Goal: Task Accomplishment & Management: Complete application form

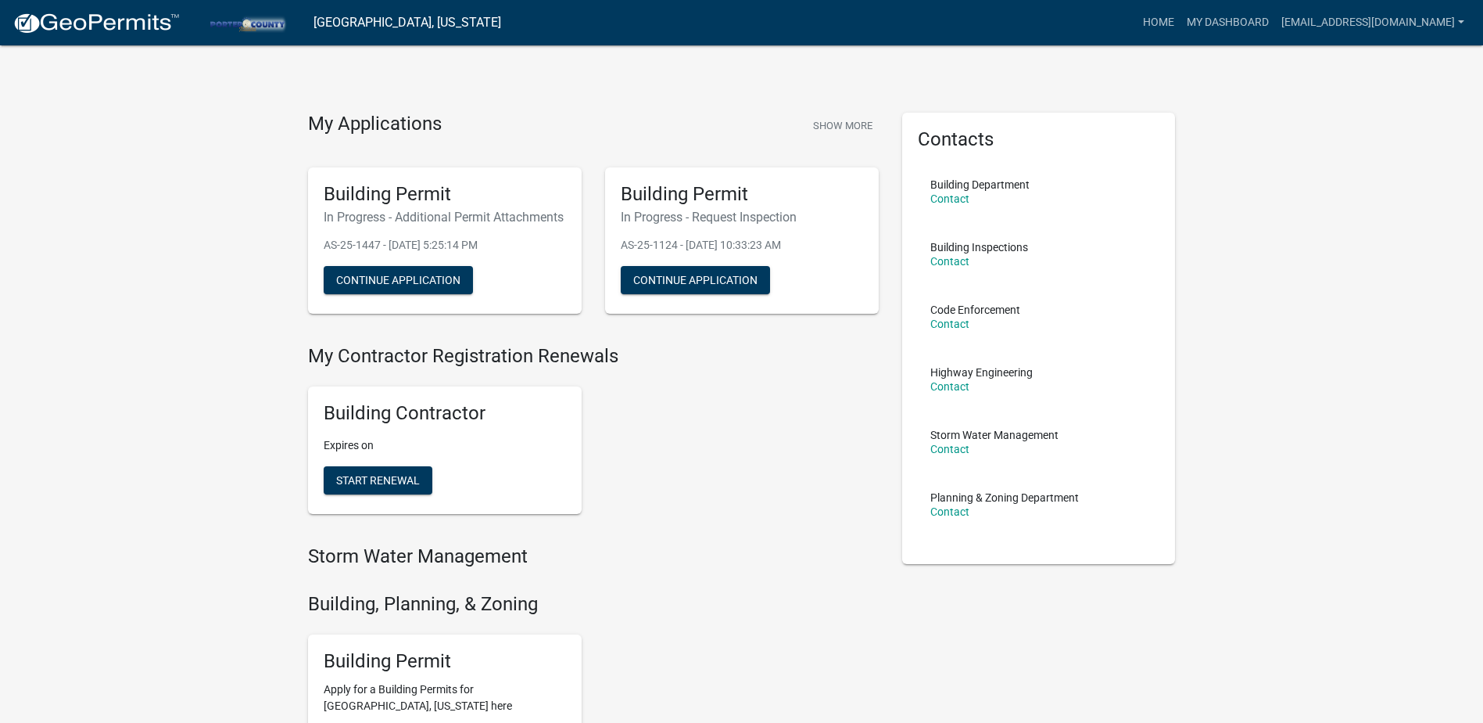
click at [651, 191] on h5 "Building Permit" at bounding box center [742, 194] width 242 height 23
click at [1181, 13] on link "My Dashboard" at bounding box center [1228, 23] width 95 height 30
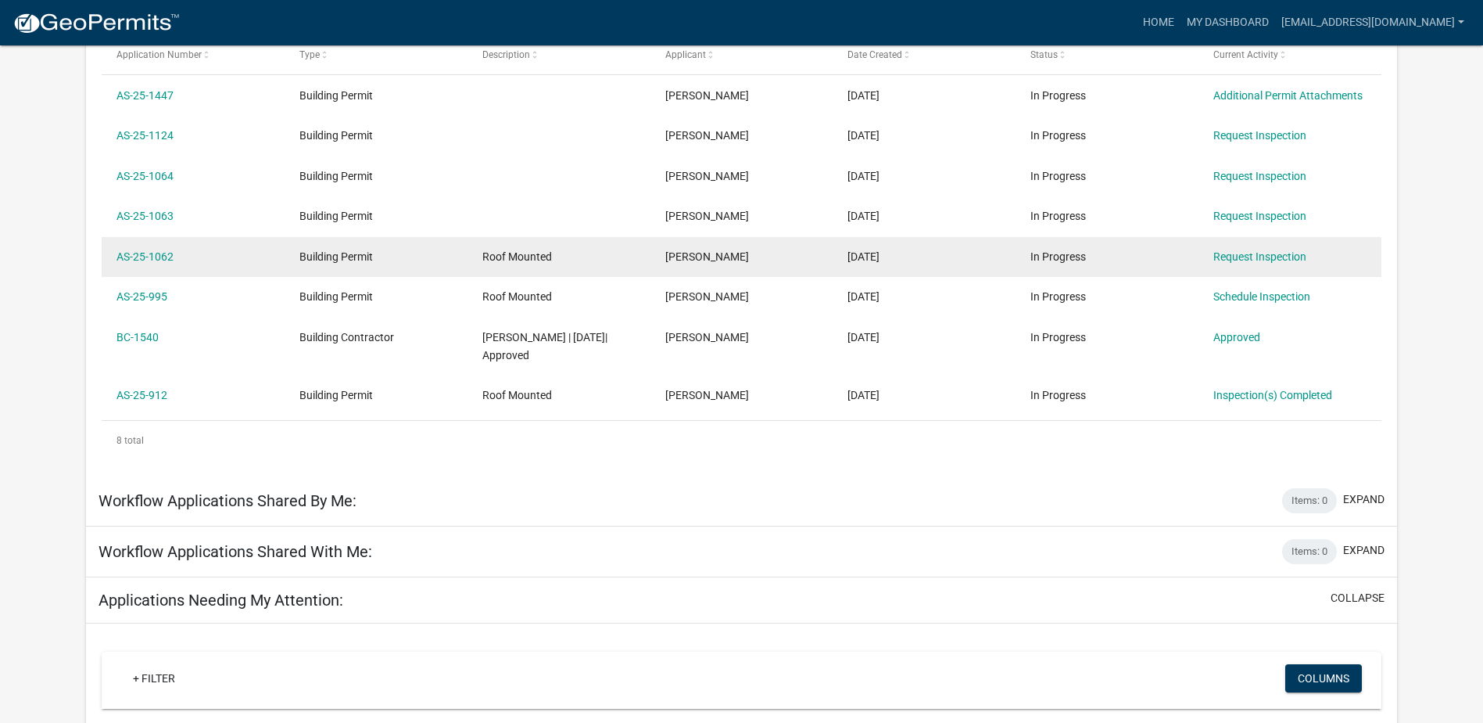
scroll to position [285, 0]
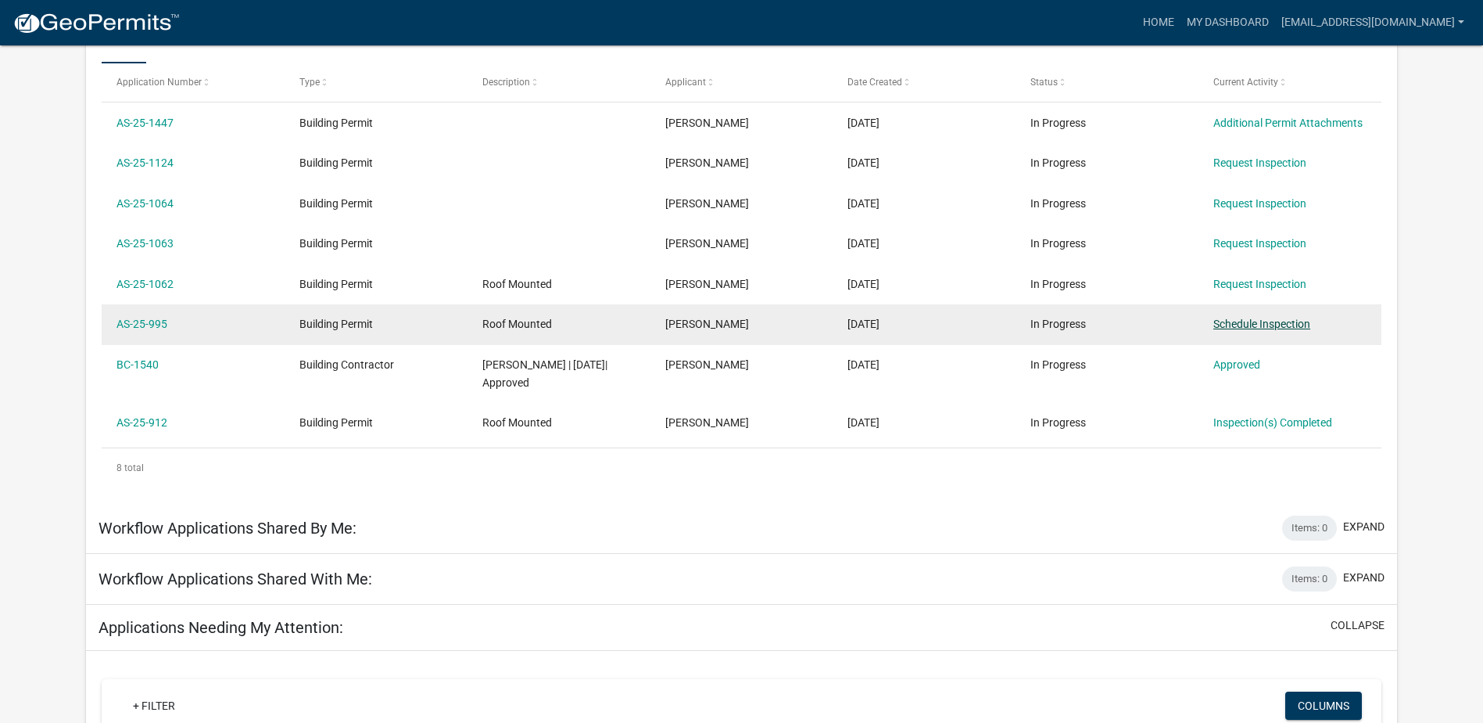
click at [1235, 325] on link "Schedule Inspection" at bounding box center [1262, 323] width 97 height 13
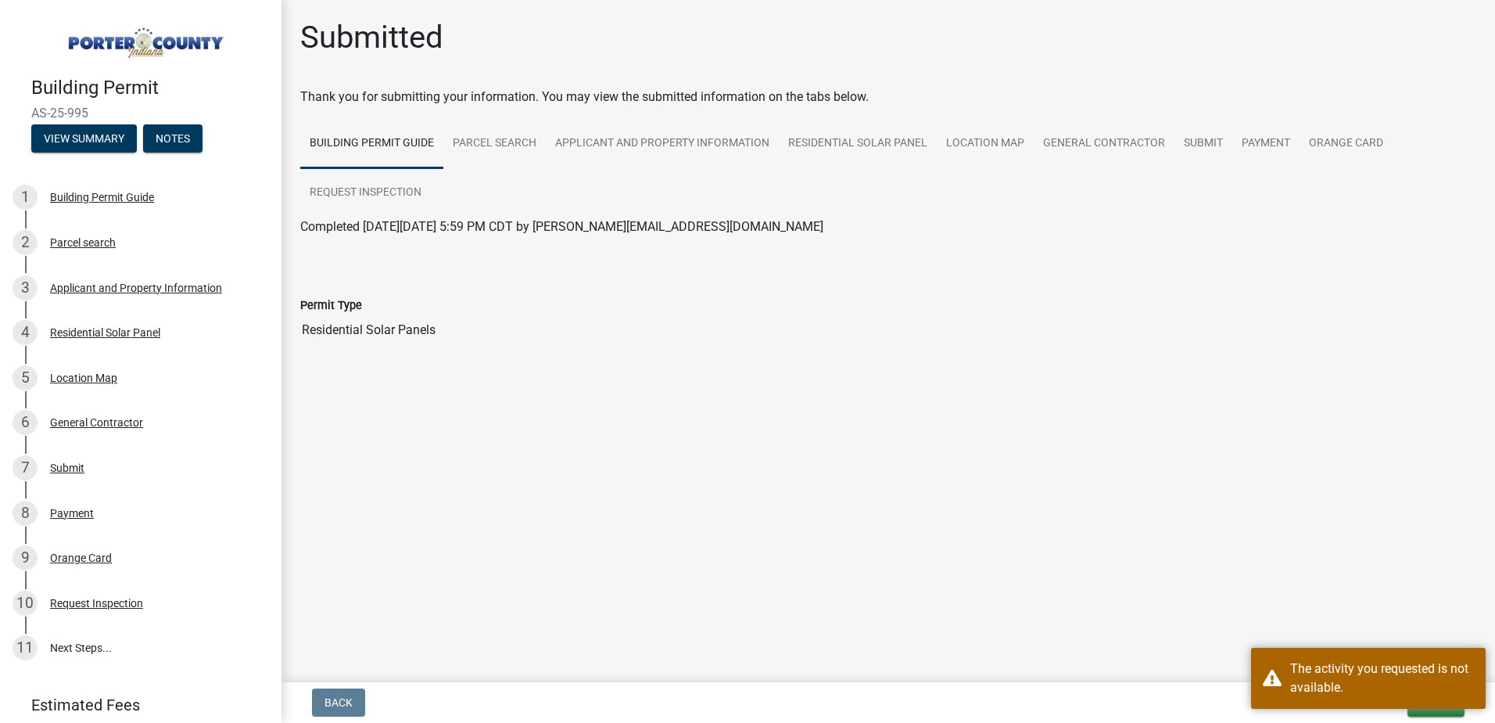
click at [1337, 597] on main "Submitted Thank you for submitting your information. You may view the submitted…" at bounding box center [889, 338] width 1214 height 676
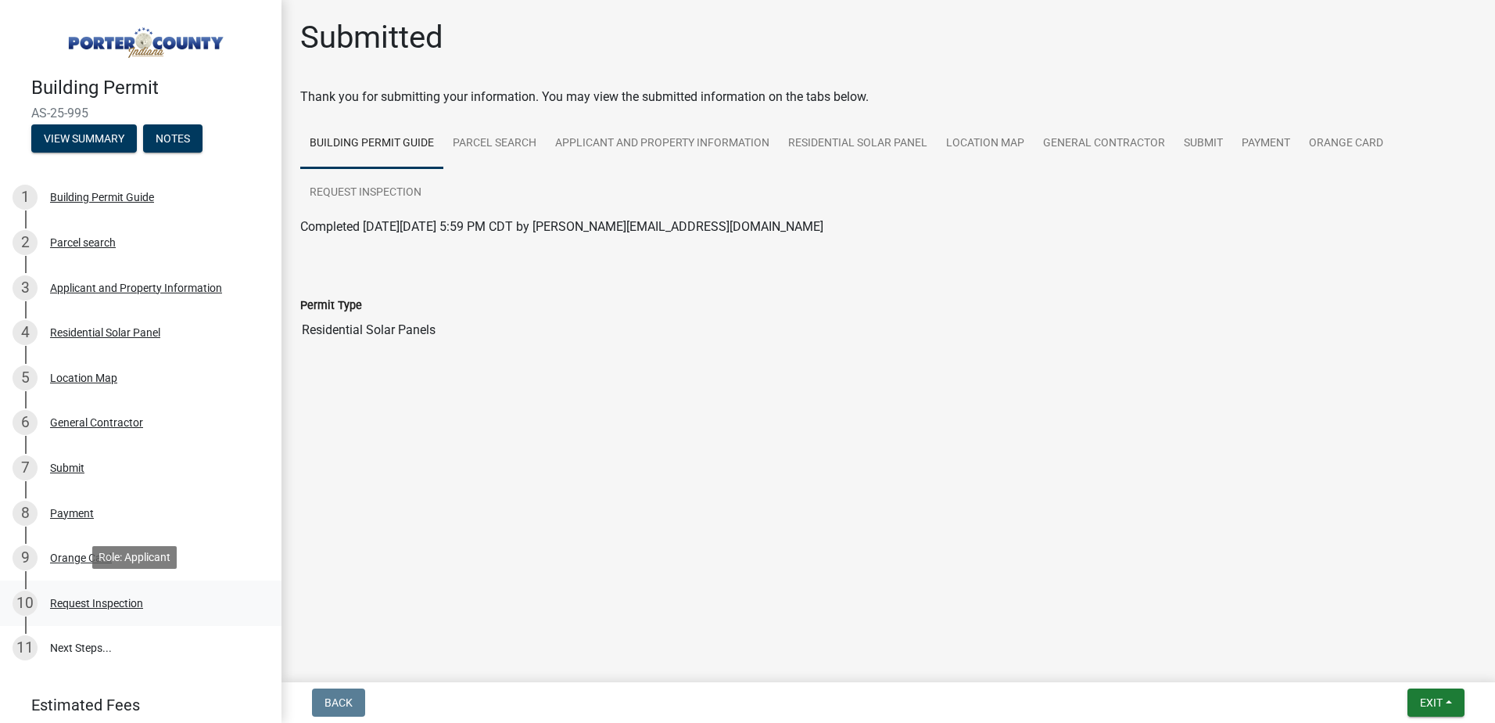
click at [111, 597] on div "Request Inspection" at bounding box center [96, 602] width 93 height 11
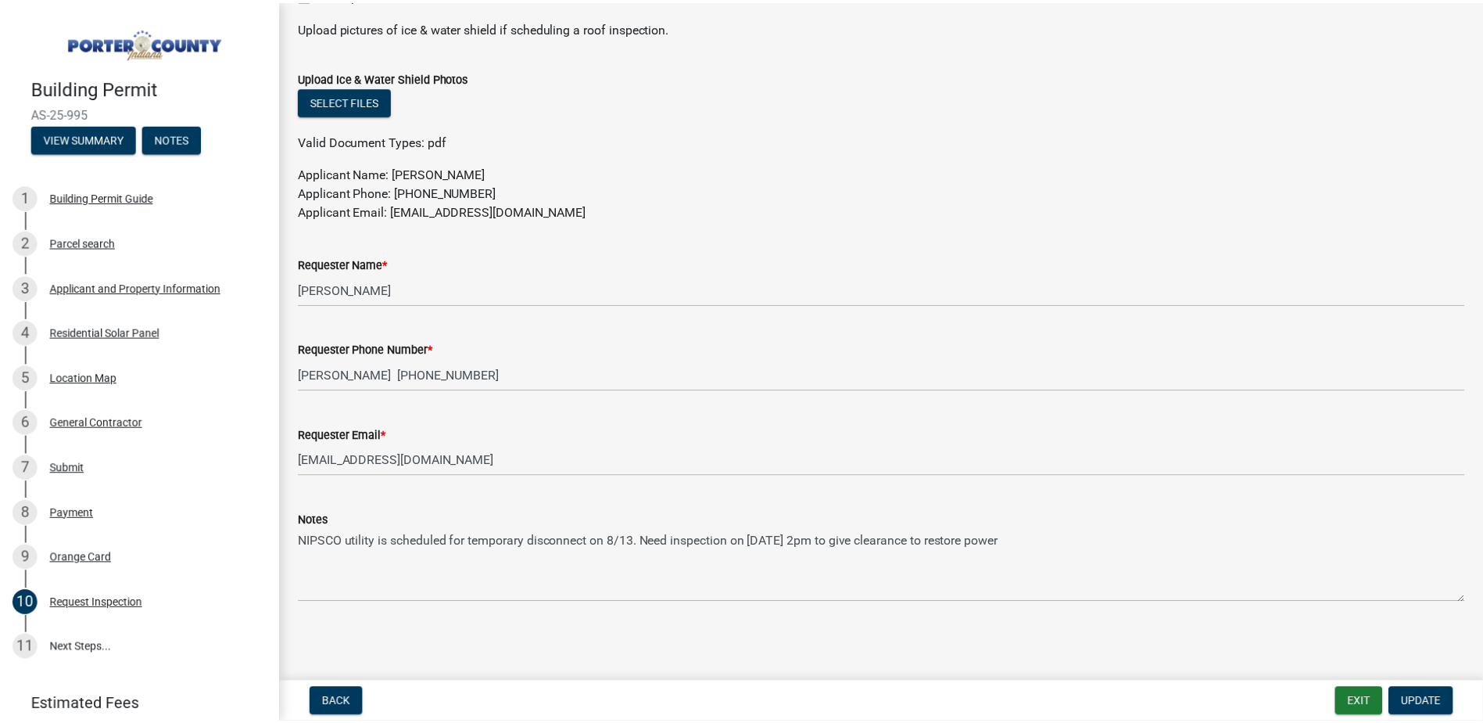
scroll to position [797, 0]
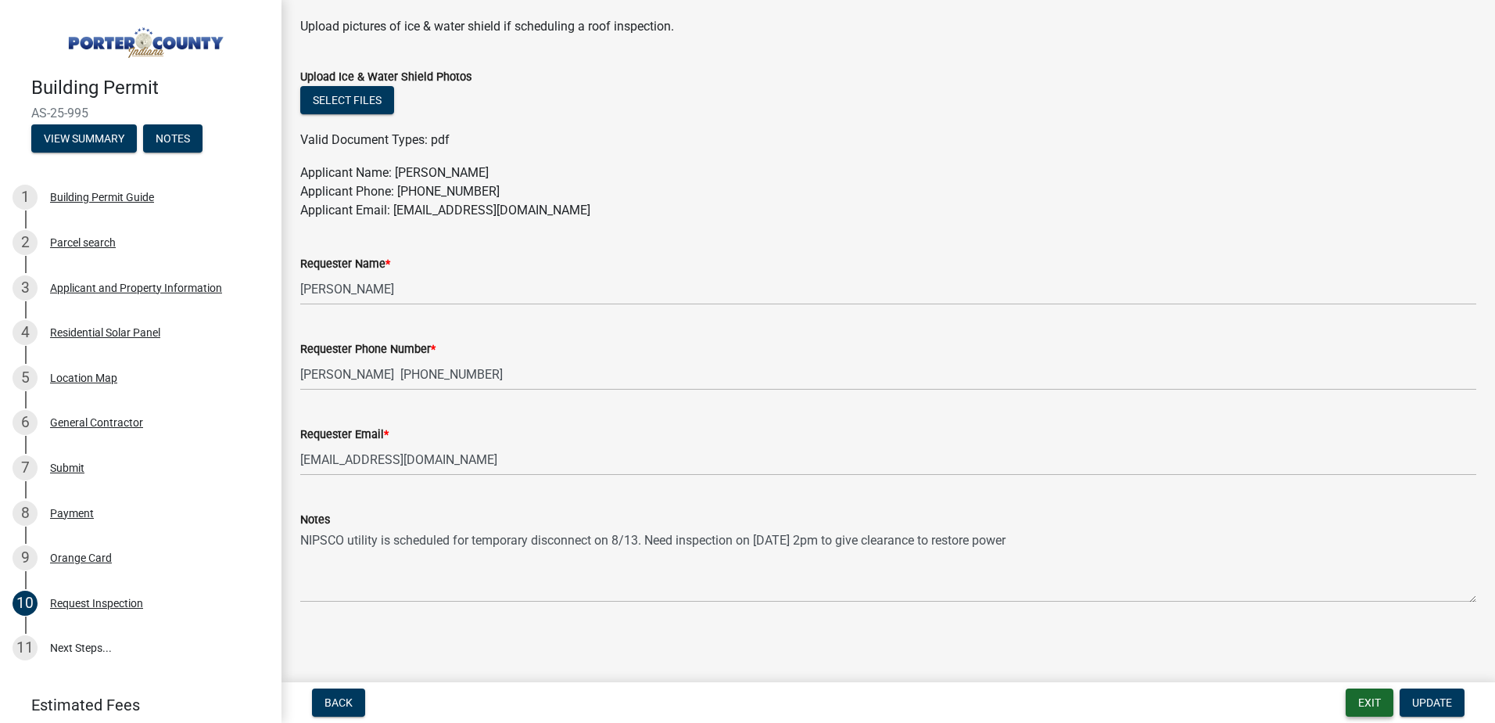
click at [1352, 700] on button "Exit" at bounding box center [1370, 702] width 48 height 28
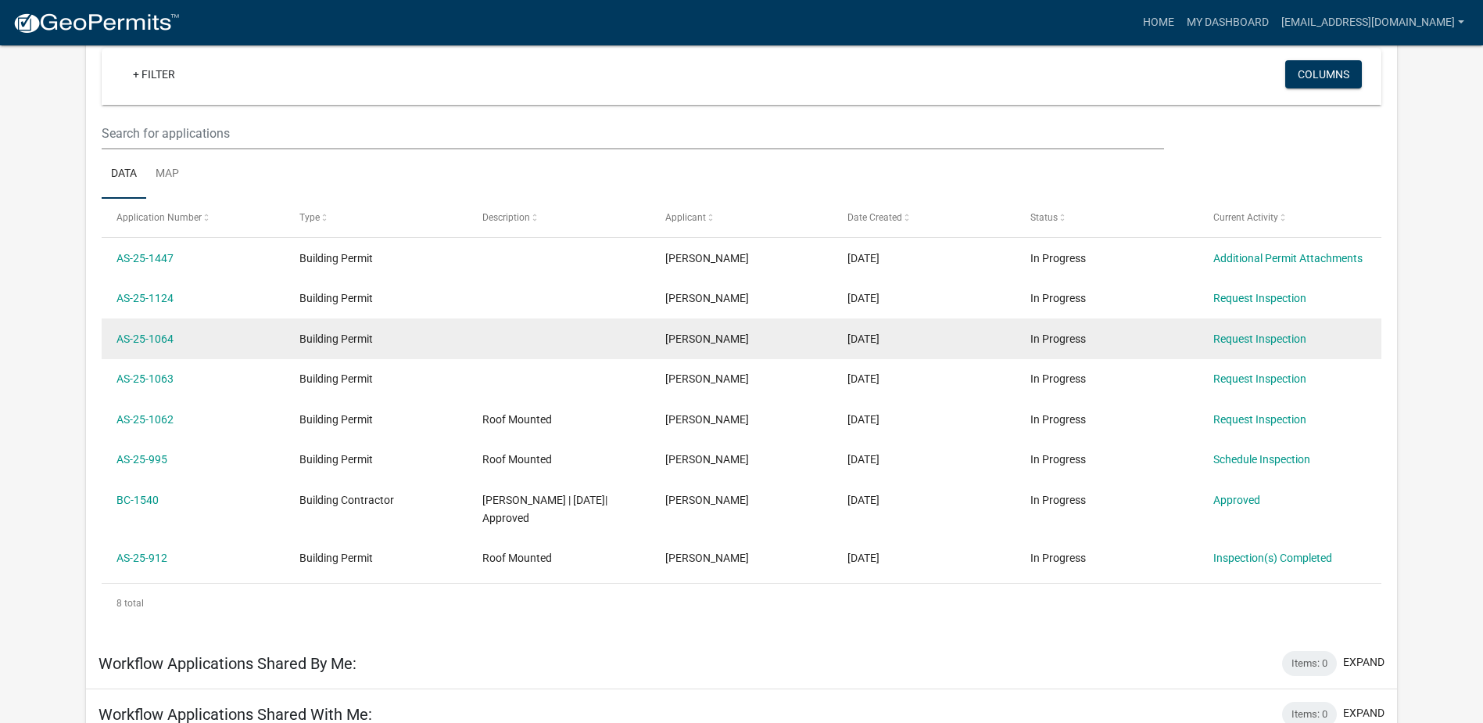
scroll to position [156, 0]
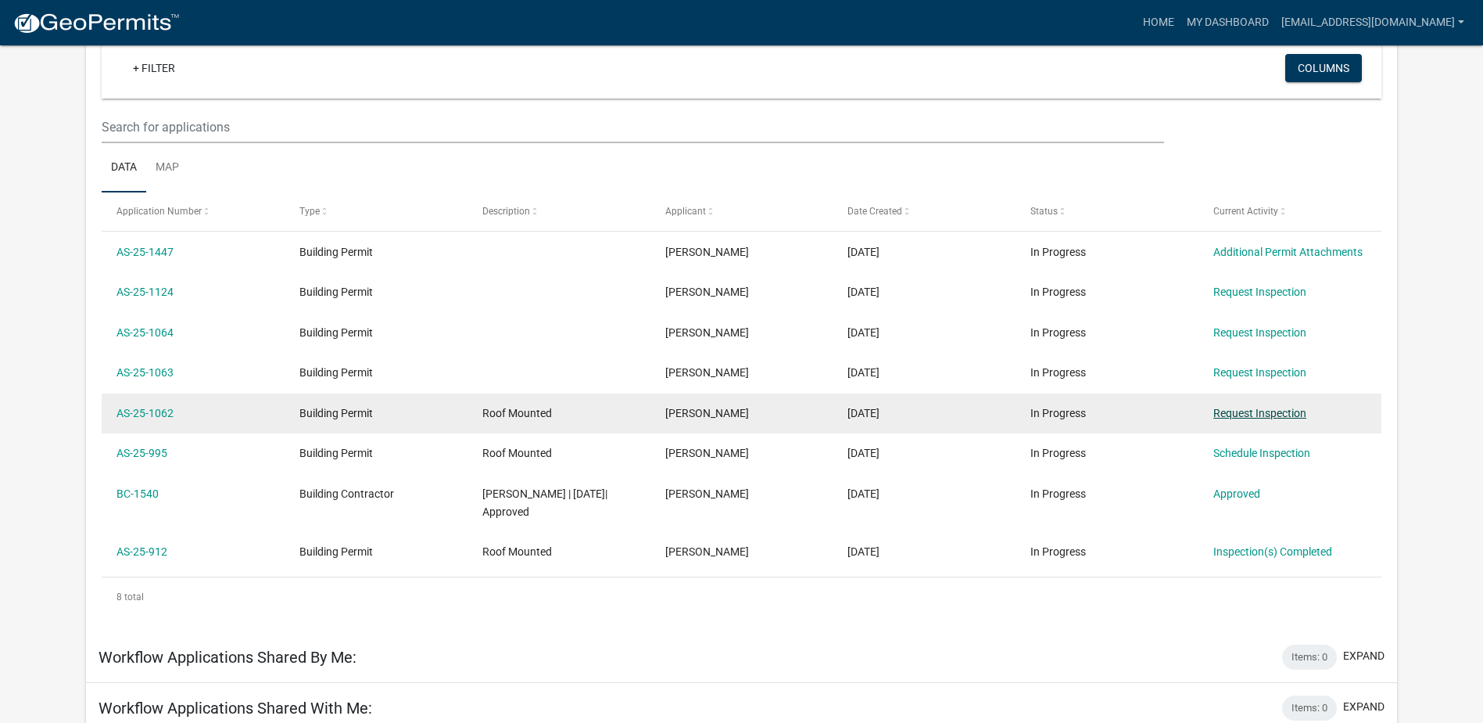
click at [1228, 408] on link "Request Inspection" at bounding box center [1260, 413] width 93 height 13
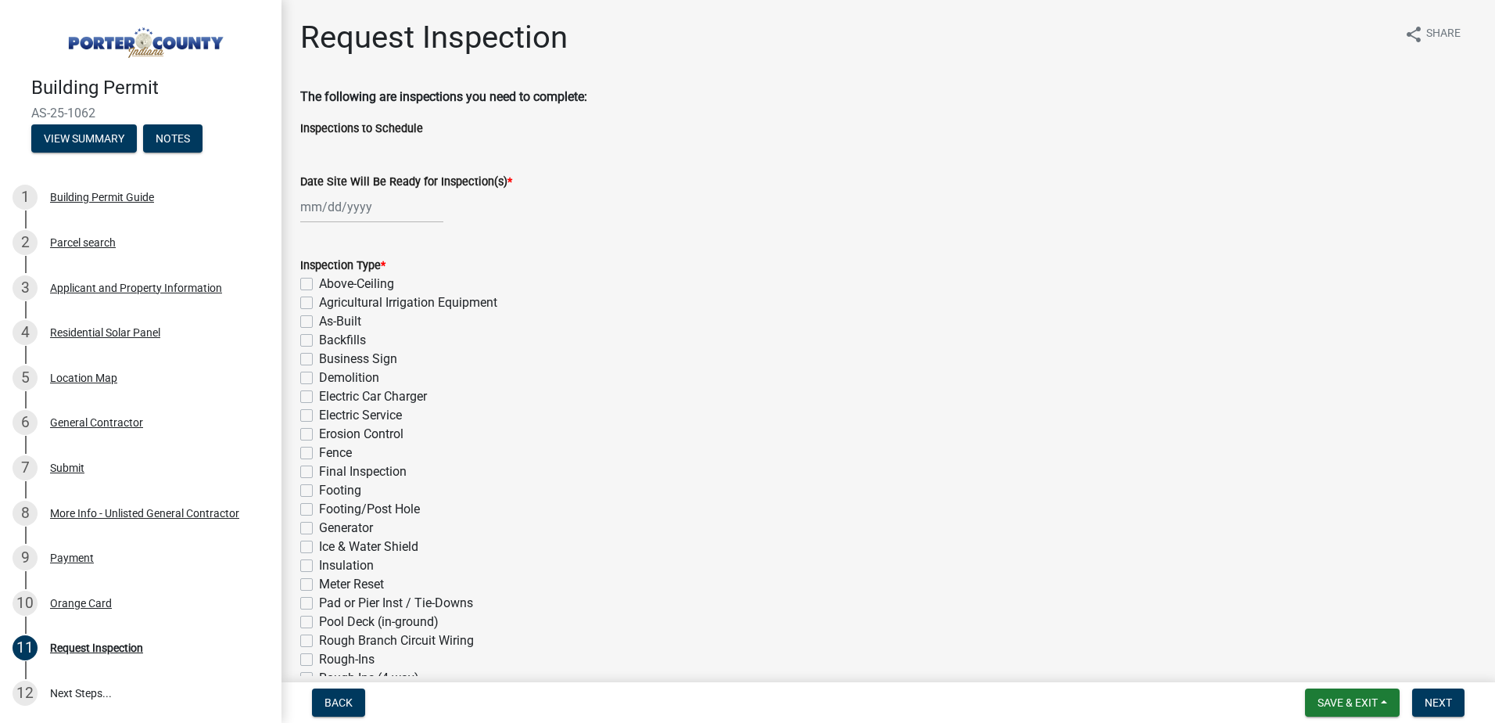
select select "8"
select select "2025"
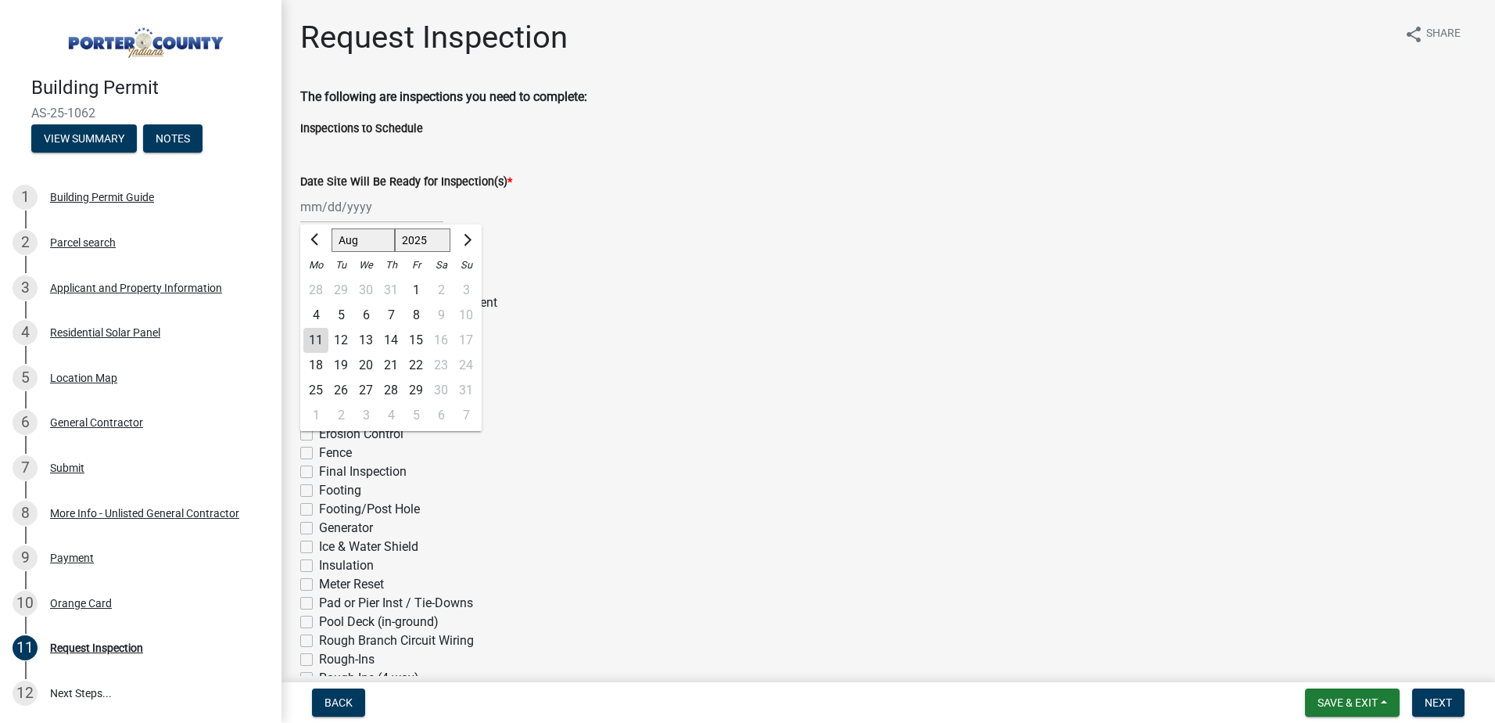
click at [332, 209] on div "[PERSON_NAME] Feb Mar Apr [PERSON_NAME][DATE] Oct Nov [DATE] 1526 1527 1528 152…" at bounding box center [371, 207] width 143 height 32
click at [390, 341] on div "14" at bounding box center [390, 340] width 25 height 25
type input "[DATE]"
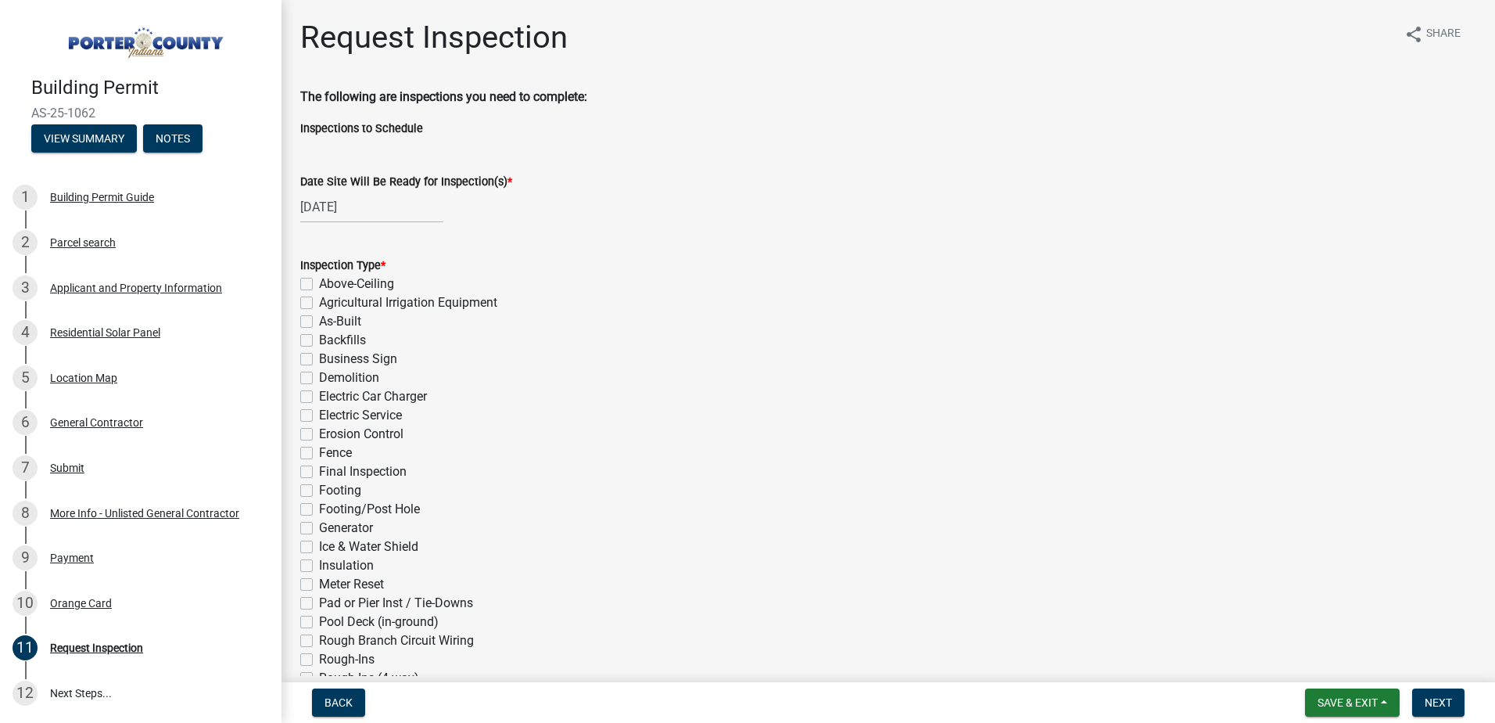
select select "8"
select select "2025"
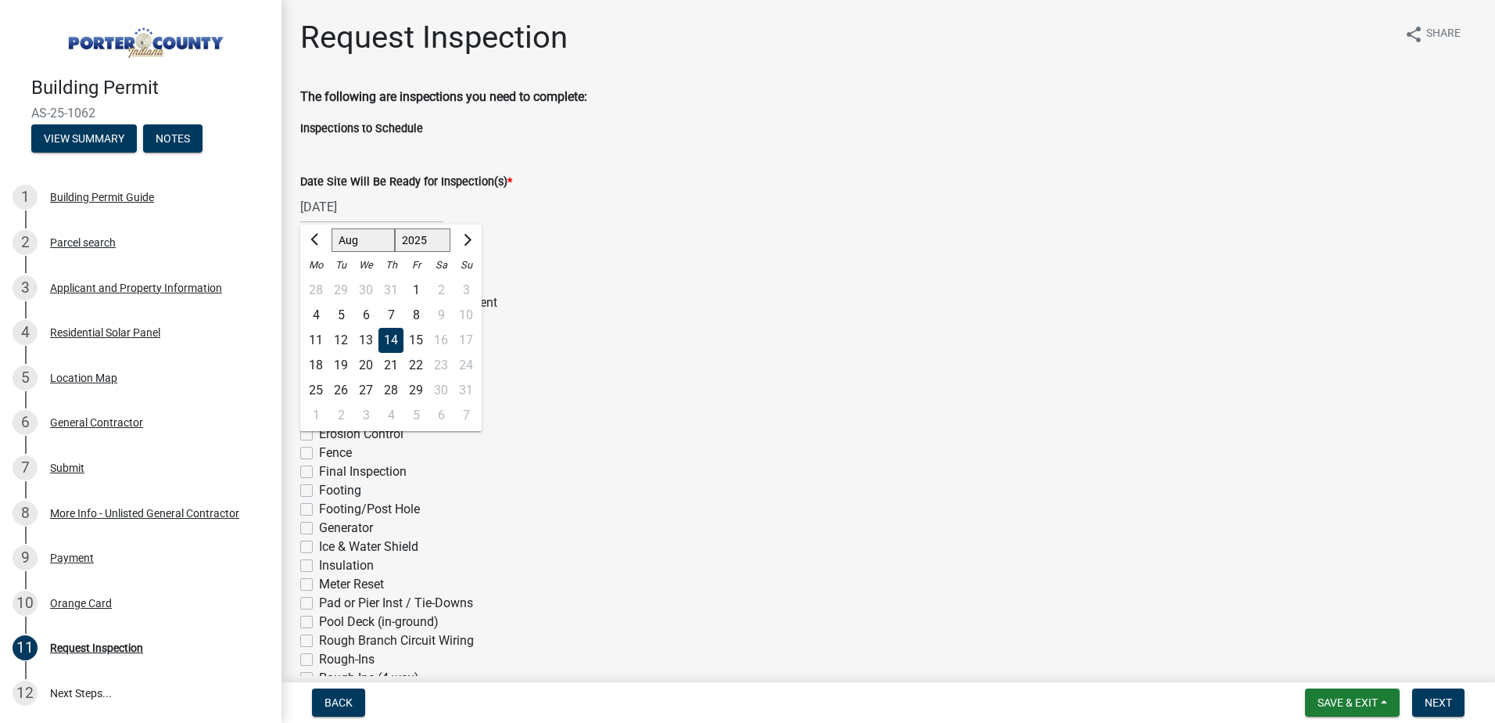
click at [342, 209] on div "[DATE] [PERSON_NAME] Apr May Jun [DATE] Aug Sep Oct Nov [DATE] 1526 1527 1528 1…" at bounding box center [371, 207] width 143 height 32
click at [392, 335] on div "14" at bounding box center [390, 340] width 25 height 25
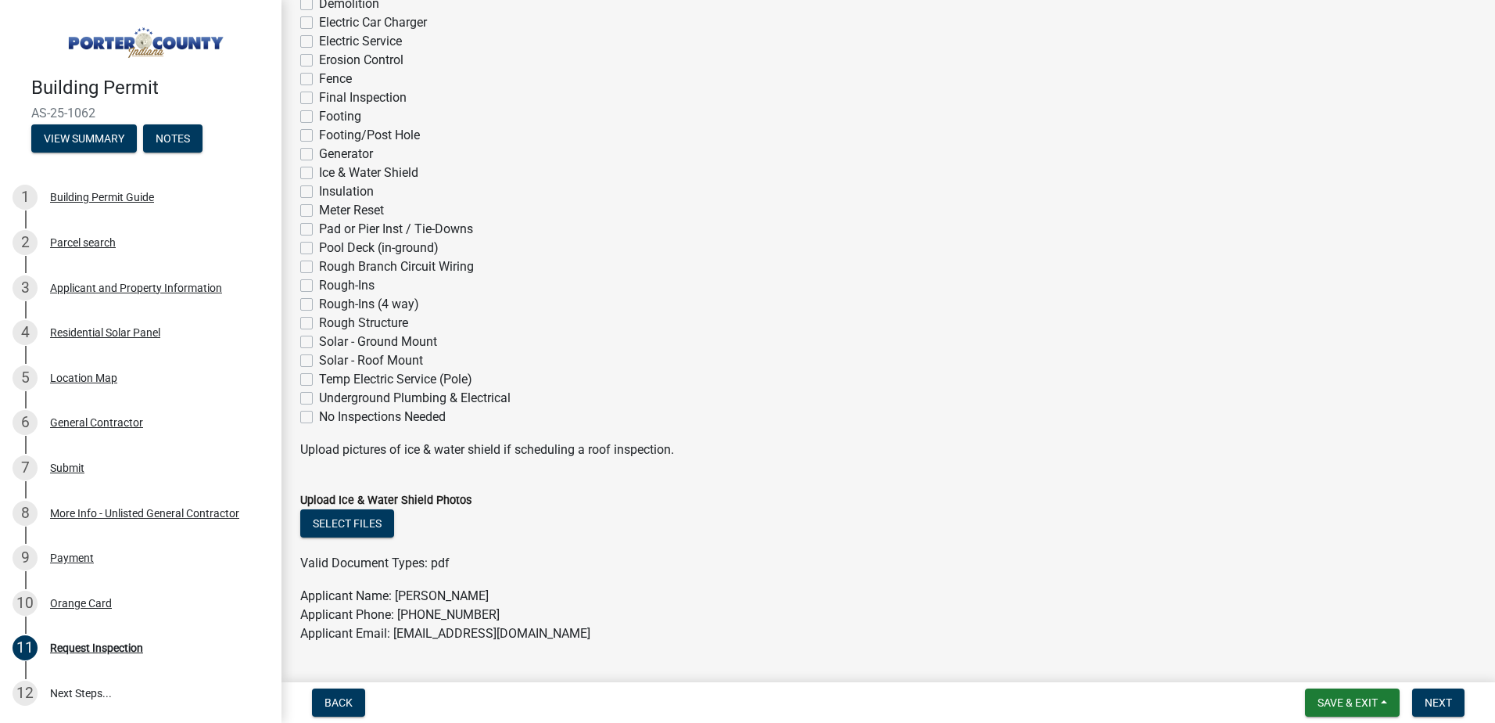
scroll to position [391, 0]
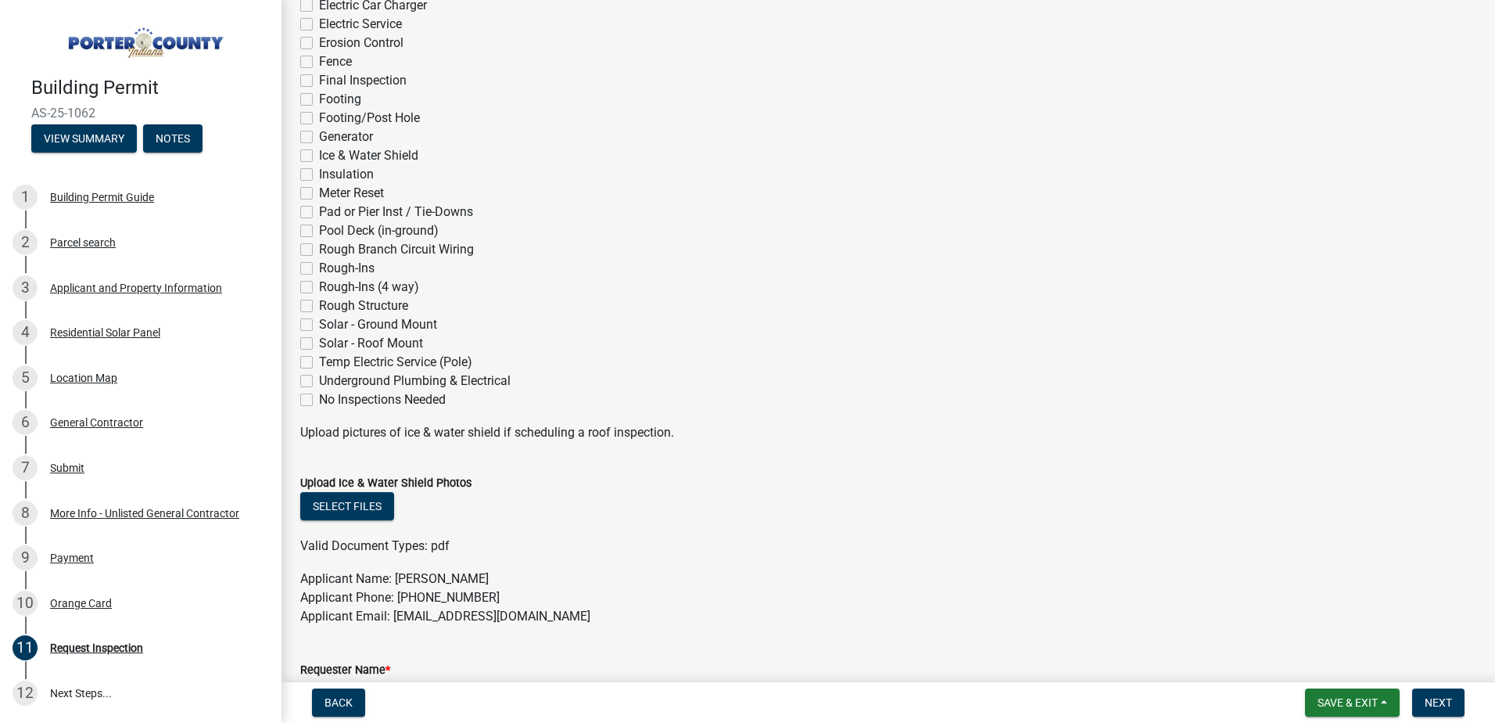
click at [319, 342] on label "Solar - Roof Mount" at bounding box center [371, 343] width 104 height 19
click at [319, 342] on input "Solar - Roof Mount" at bounding box center [324, 339] width 10 height 10
checkbox input "true"
checkbox input "false"
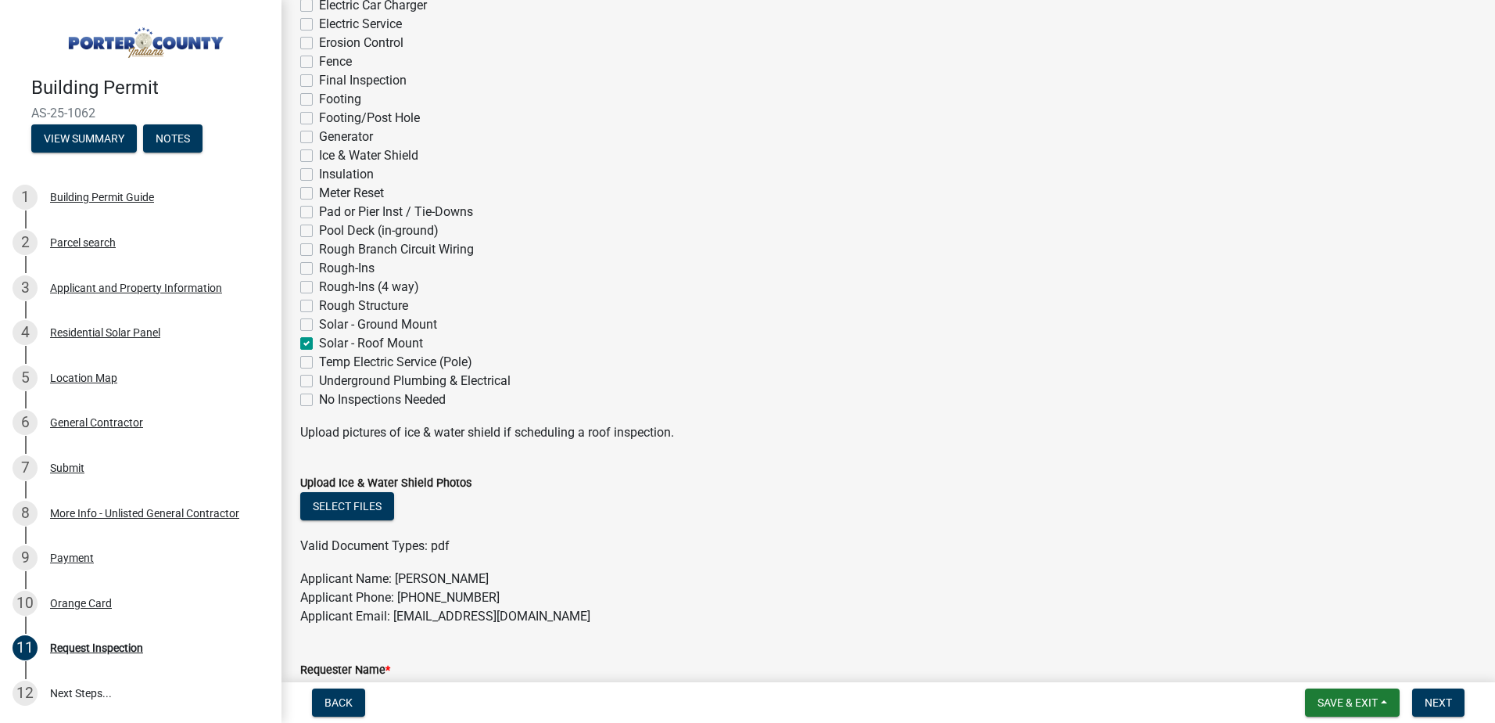
checkbox input "false"
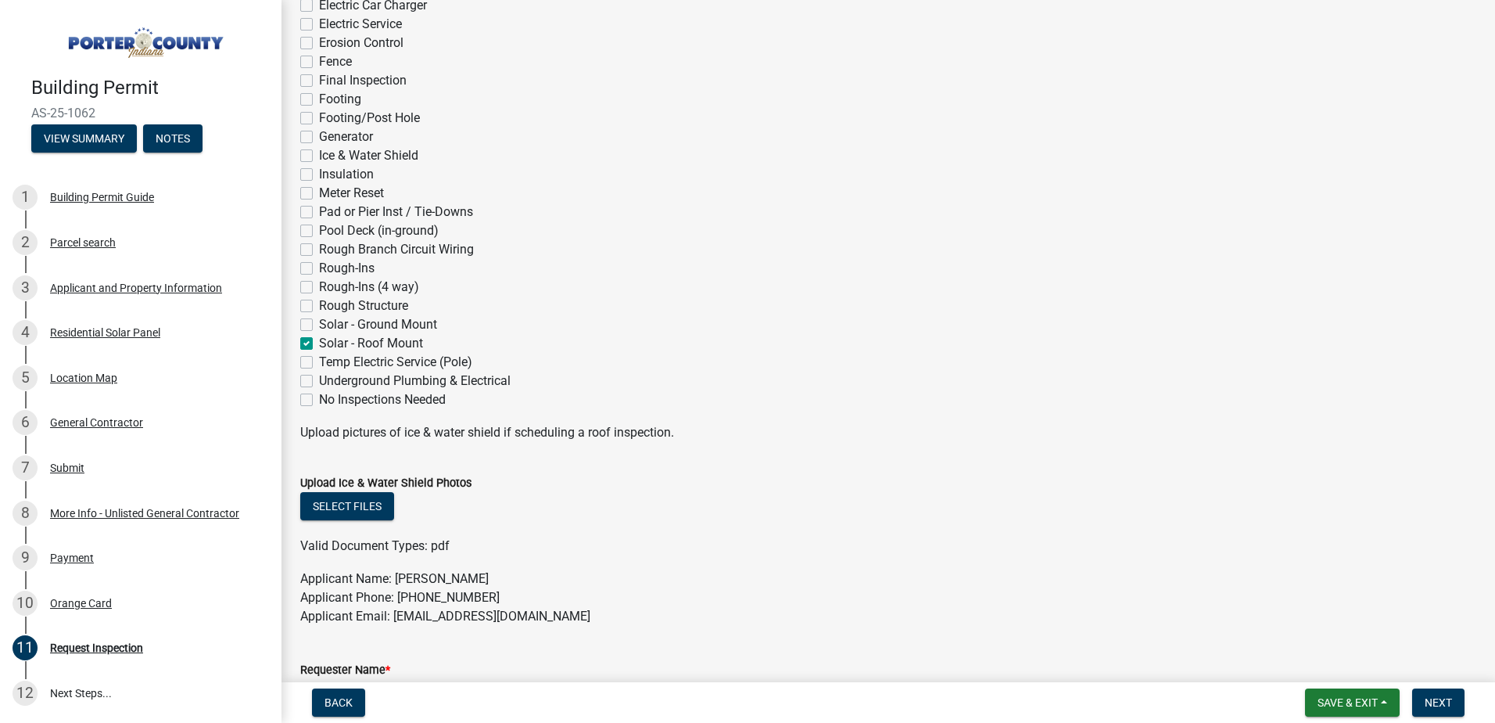
checkbox input "false"
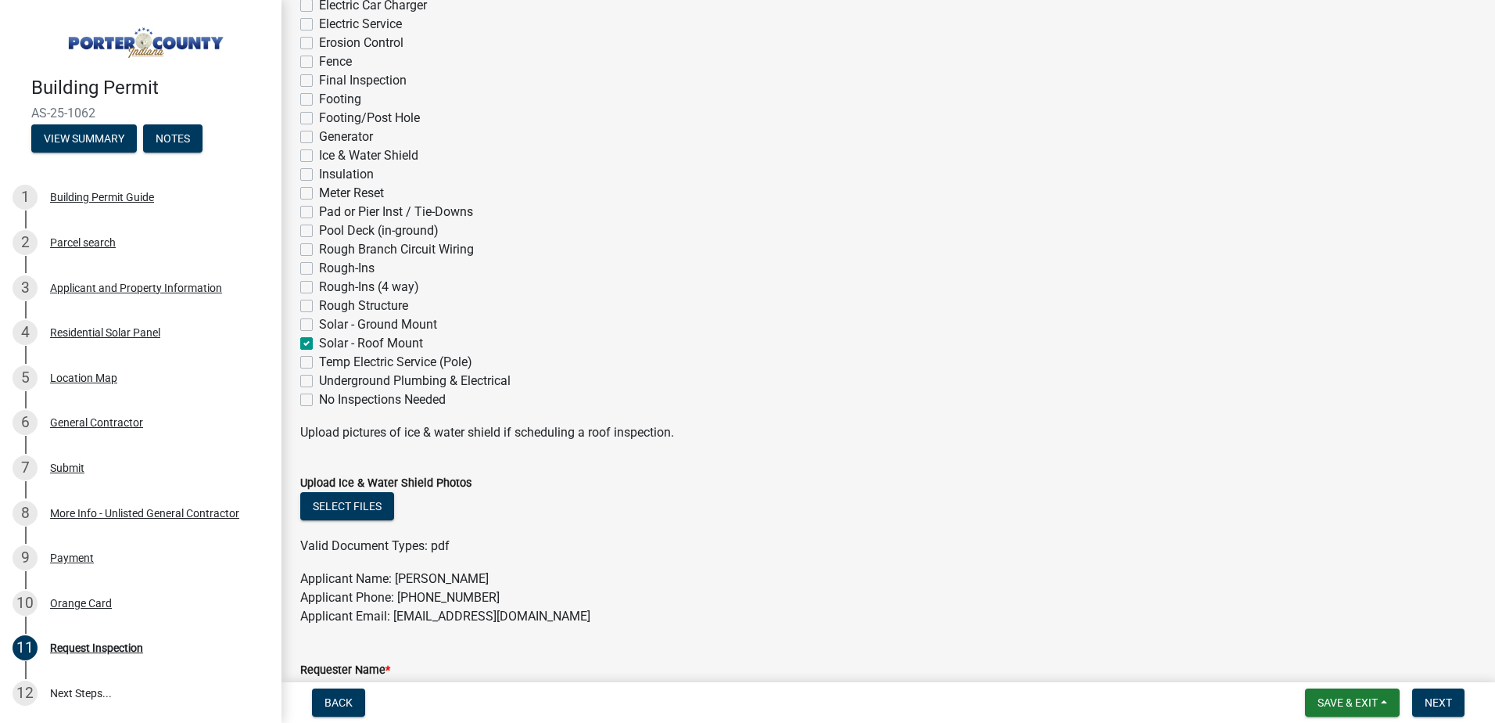
checkbox input "false"
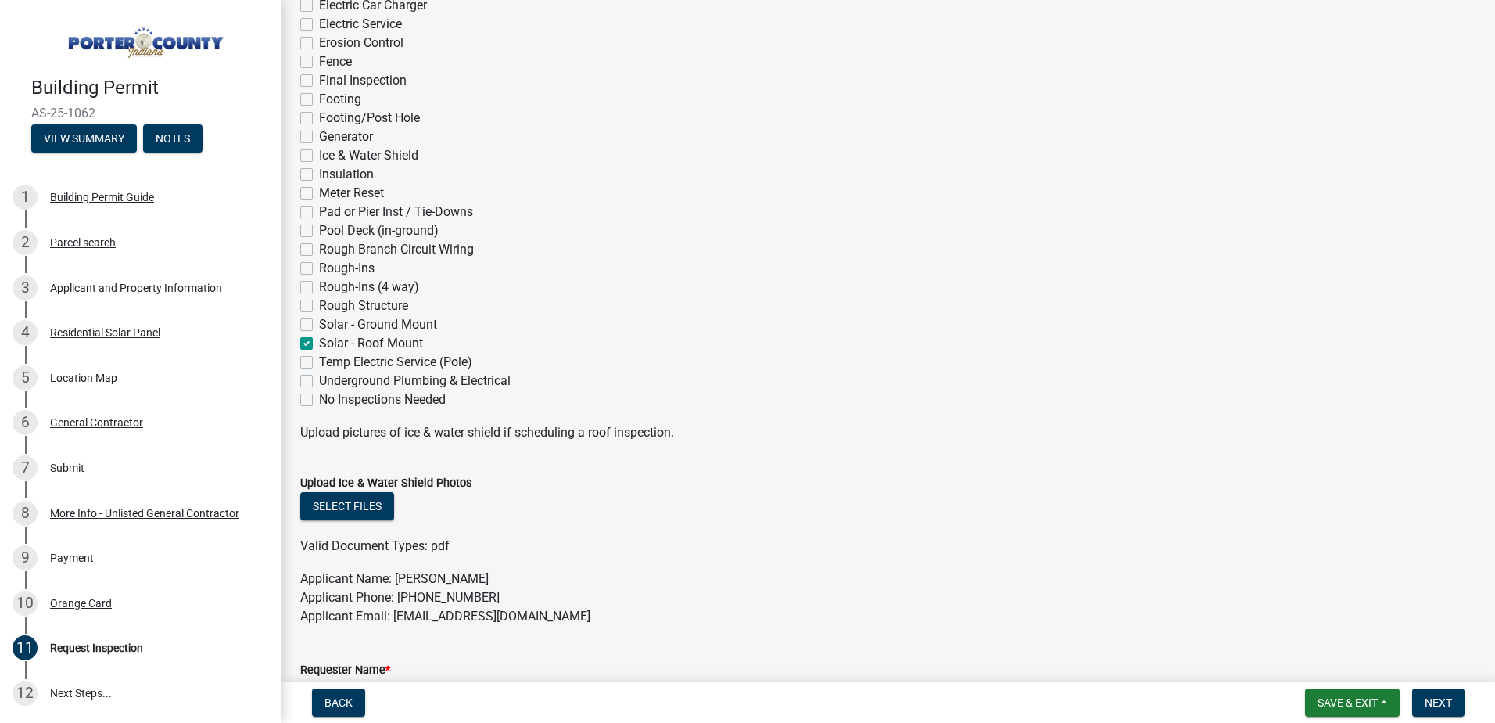
checkbox input "false"
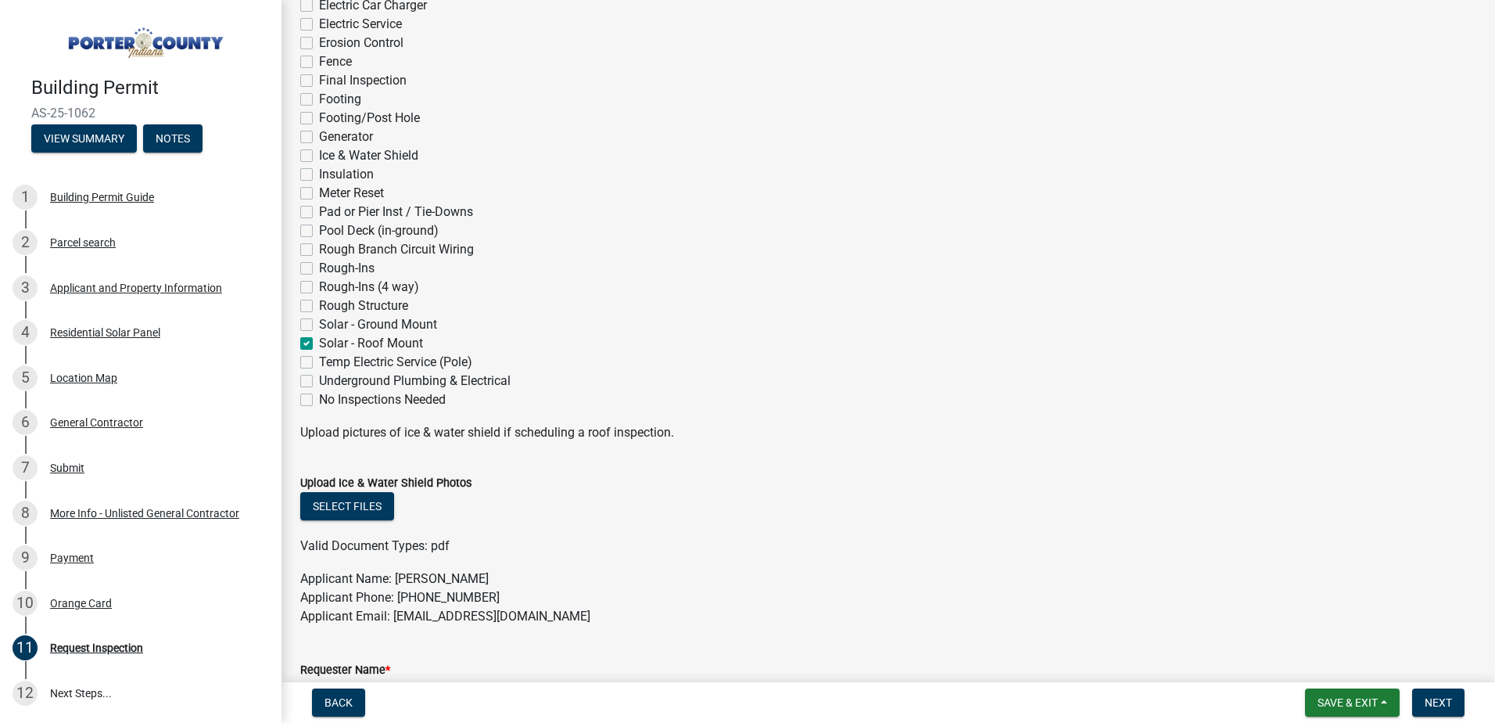
checkbox input "false"
checkbox input "true"
checkbox input "false"
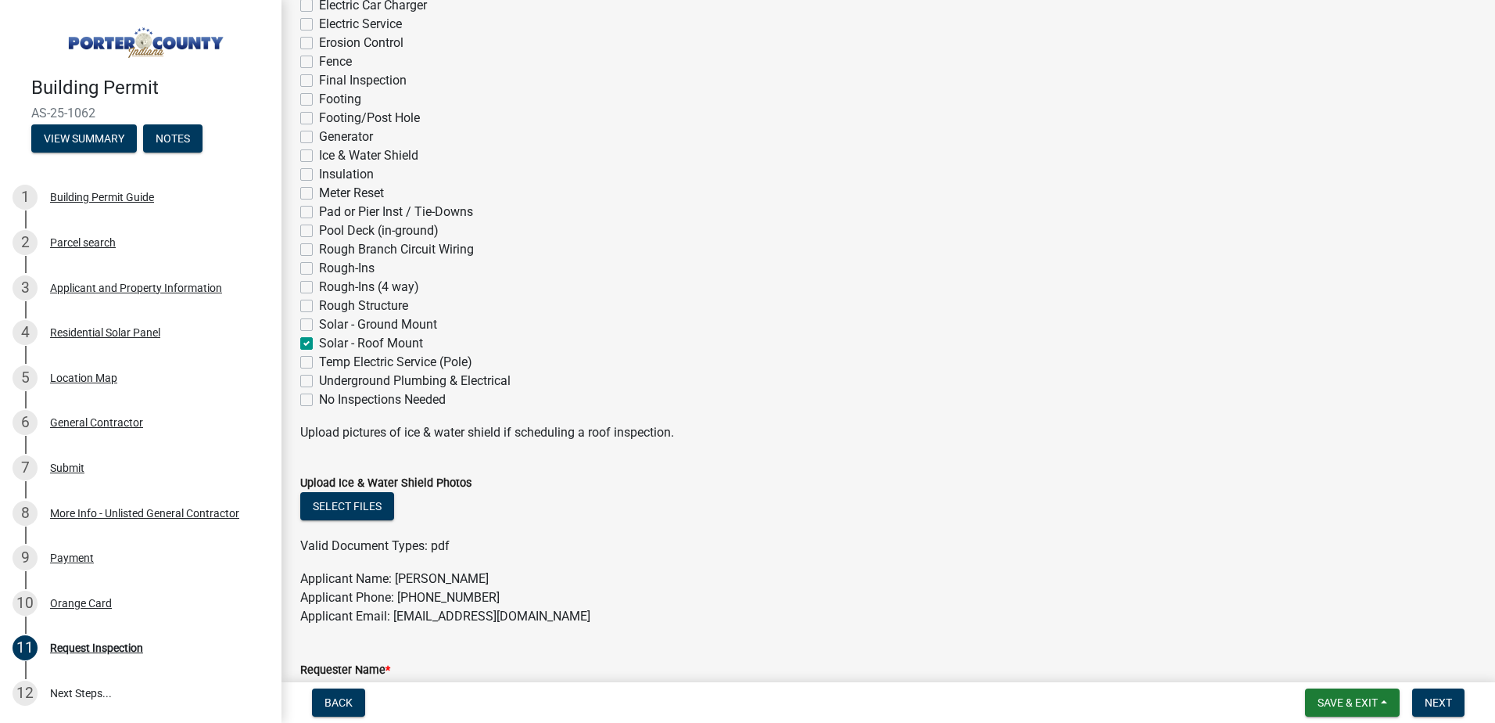
checkbox input "false"
click at [1447, 699] on span "Next" at bounding box center [1438, 702] width 27 height 13
click at [1447, 704] on span "Next" at bounding box center [1438, 702] width 27 height 13
click at [1425, 705] on span "Next" at bounding box center [1438, 702] width 27 height 13
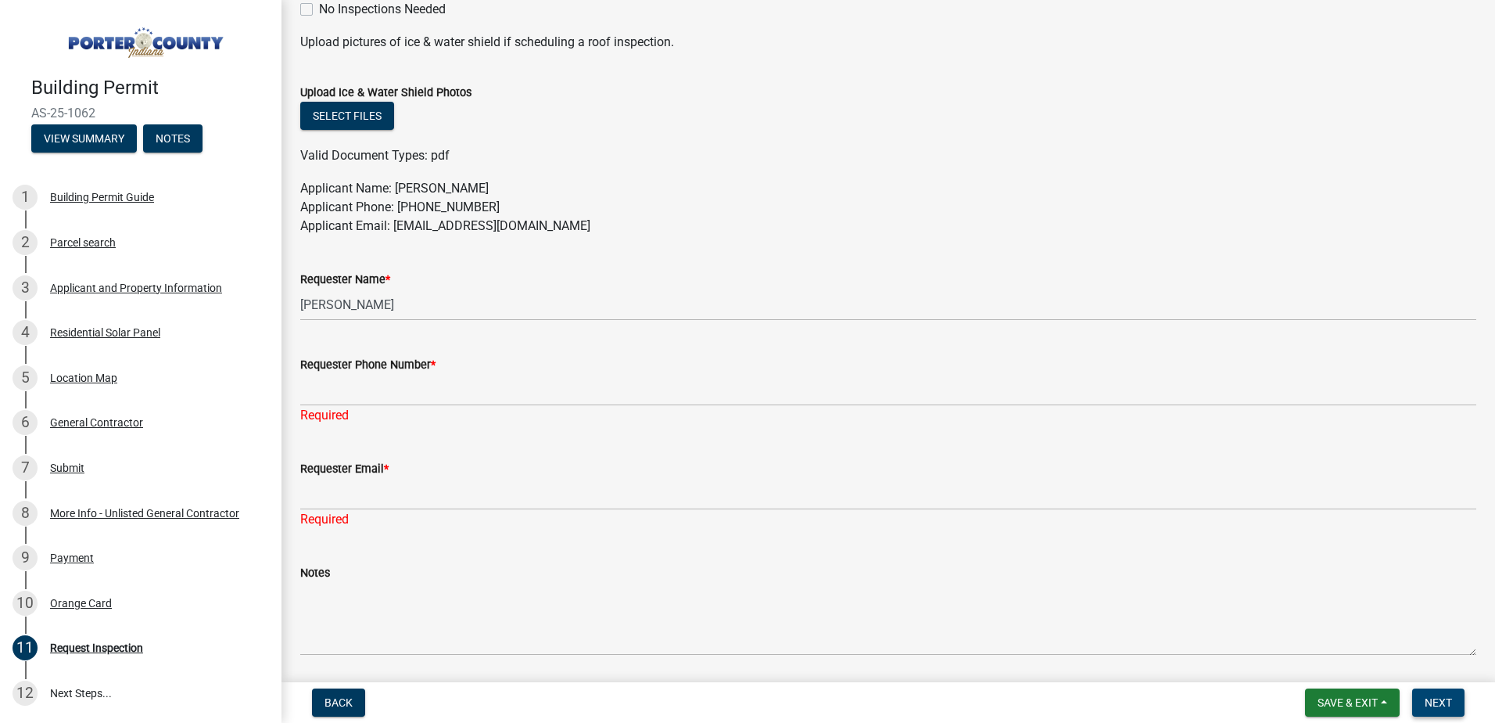
scroll to position [782, 0]
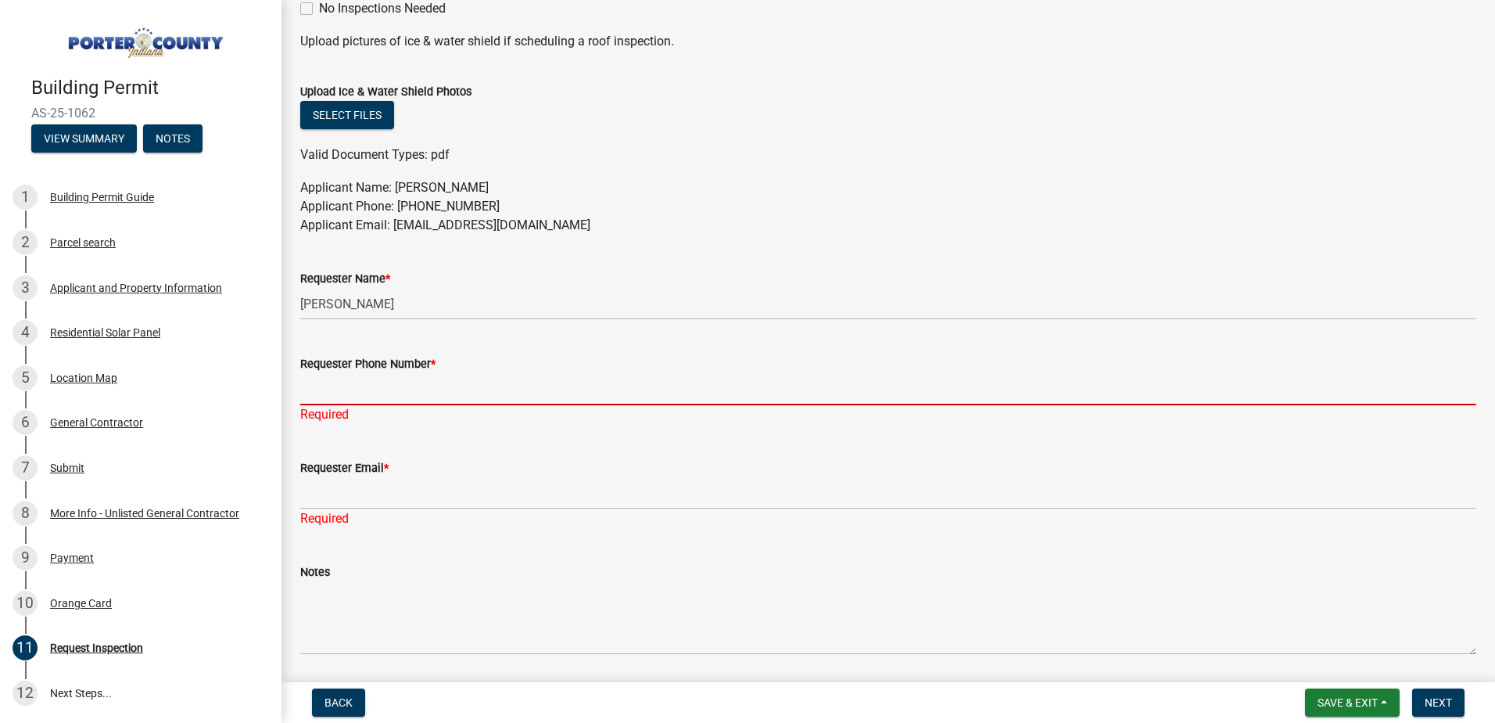
click at [465, 382] on input "Requester Phone Number *" at bounding box center [888, 389] width 1176 height 32
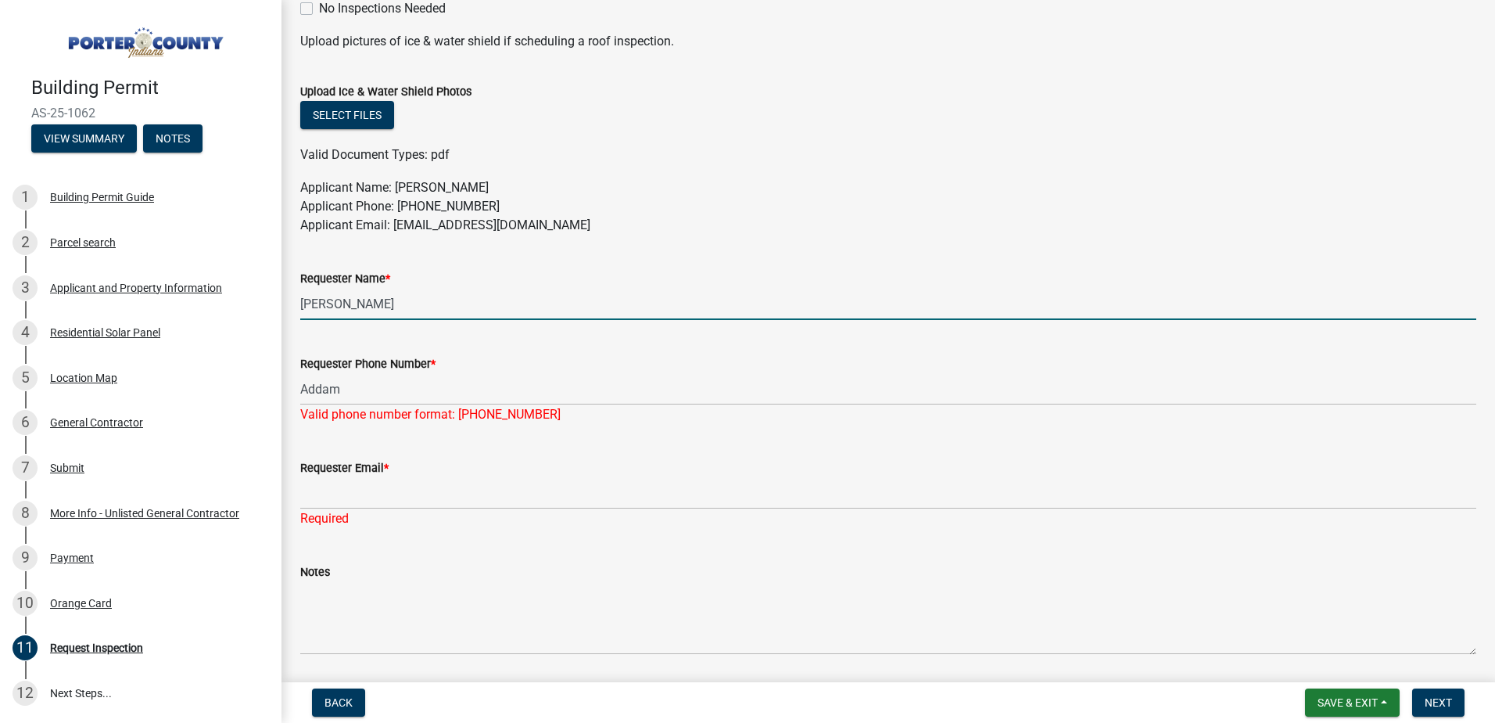
click at [410, 307] on input "[PERSON_NAME]" at bounding box center [888, 304] width 1176 height 32
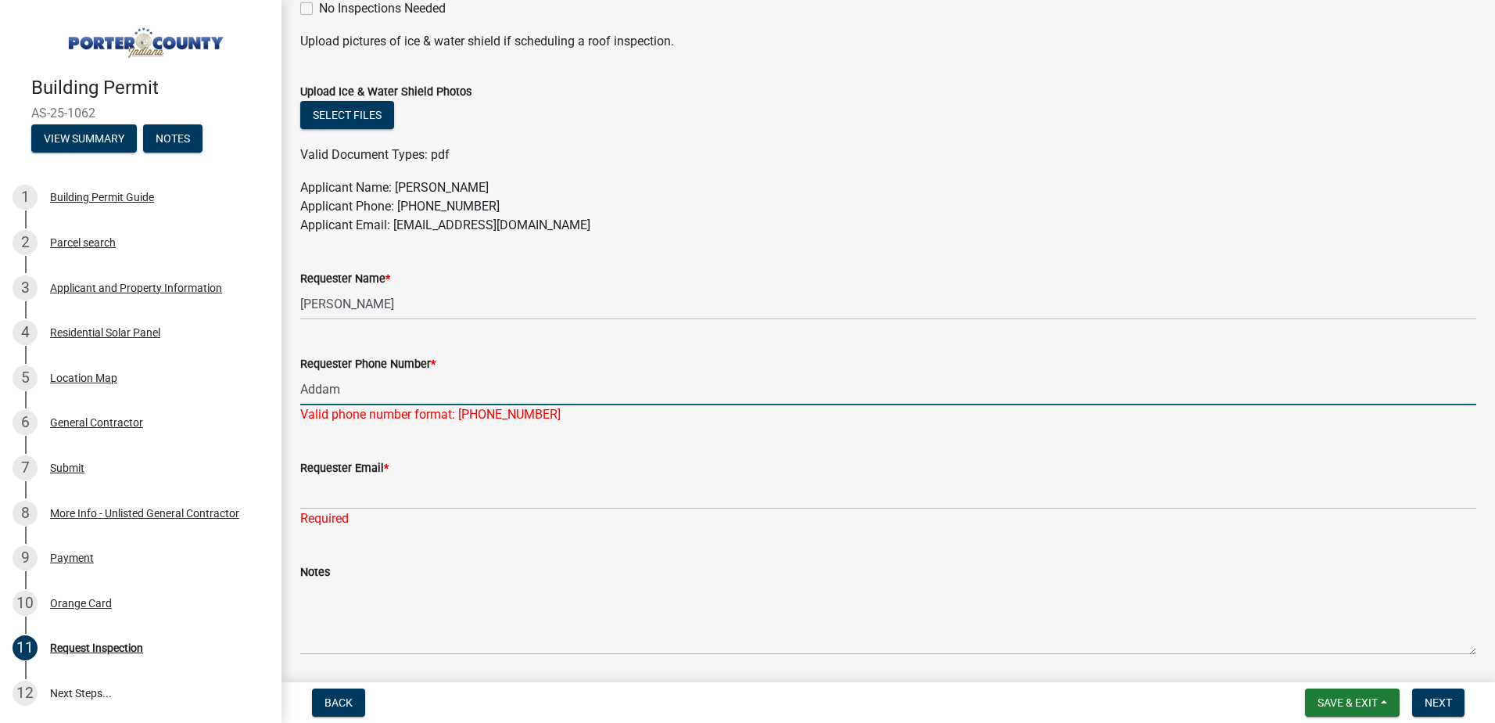
click at [380, 389] on input "Addam" at bounding box center [888, 389] width 1176 height 32
drag, startPoint x: 381, startPoint y: 389, endPoint x: 299, endPoint y: 400, distance: 82.8
click at [299, 400] on div "Requester Phone Number * Addam Valid phone number format: [PHONE_NUMBER]" at bounding box center [889, 377] width 1200 height 91
click at [347, 388] on input "Addam" at bounding box center [888, 389] width 1176 height 32
type input "Addam 6"
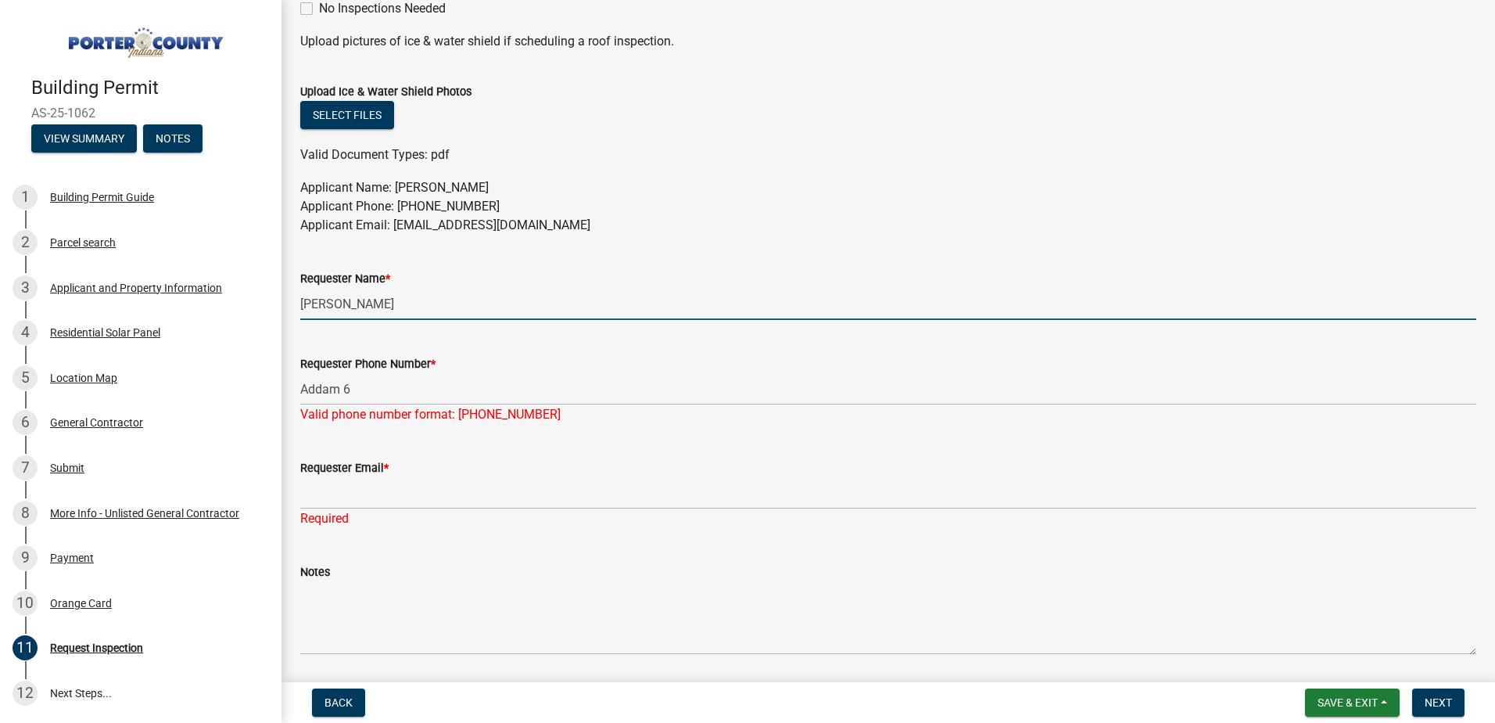
drag, startPoint x: 401, startPoint y: 296, endPoint x: 288, endPoint y: 298, distance: 113.4
click at [289, 299] on div "Requester Name * [PERSON_NAME]" at bounding box center [889, 283] width 1200 height 73
type input "[PERSON_NAME]"
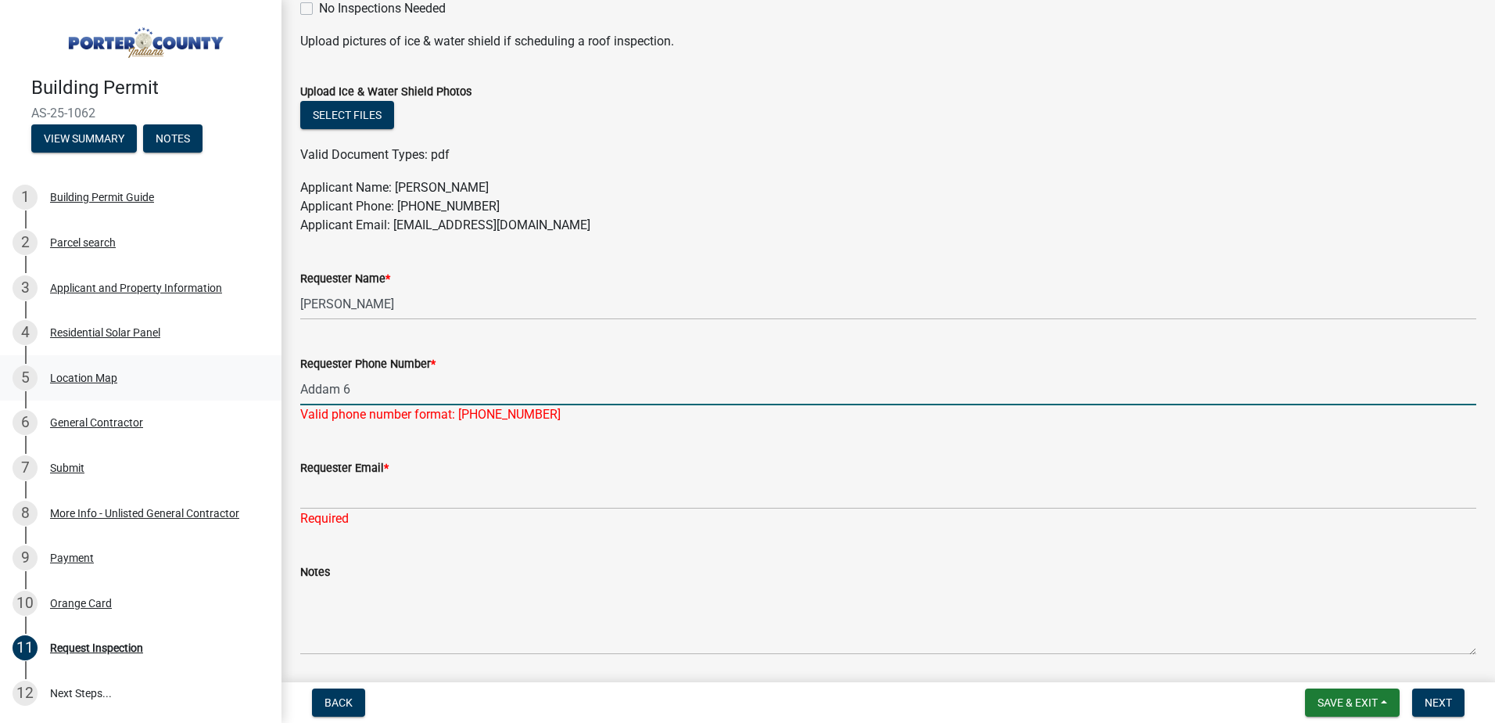
drag, startPoint x: 353, startPoint y: 384, endPoint x: 259, endPoint y: 385, distance: 94.6
click at [280, 389] on div "Building Permit AS-25-1062 View Summary Notes 1 Building Permit Guide 2 Parcel …" at bounding box center [747, 361] width 1495 height 723
type input "[PHONE_NUMBER]"
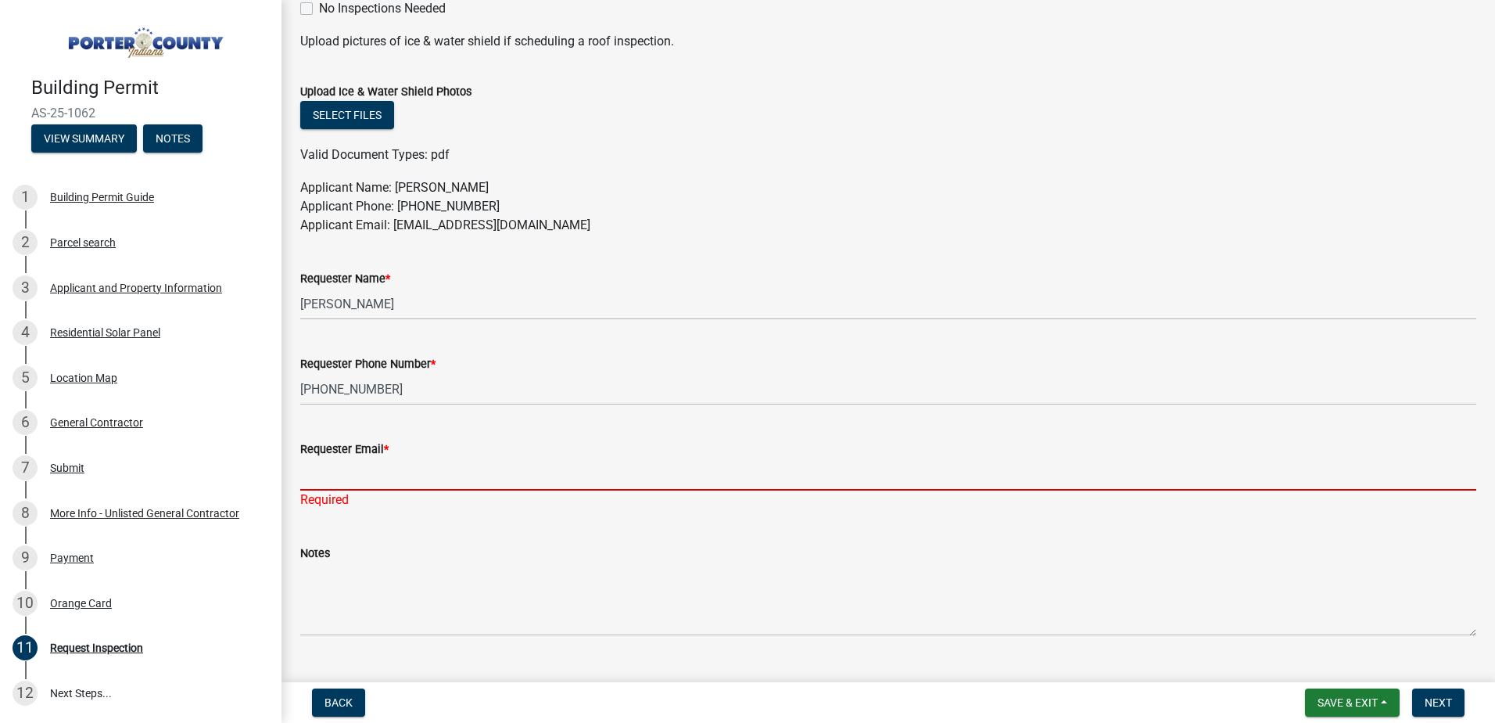
click at [372, 498] on div "Requester Email * Required" at bounding box center [888, 463] width 1176 height 91
type input "[EMAIL_ADDRESS][DOMAIN_NAME]"
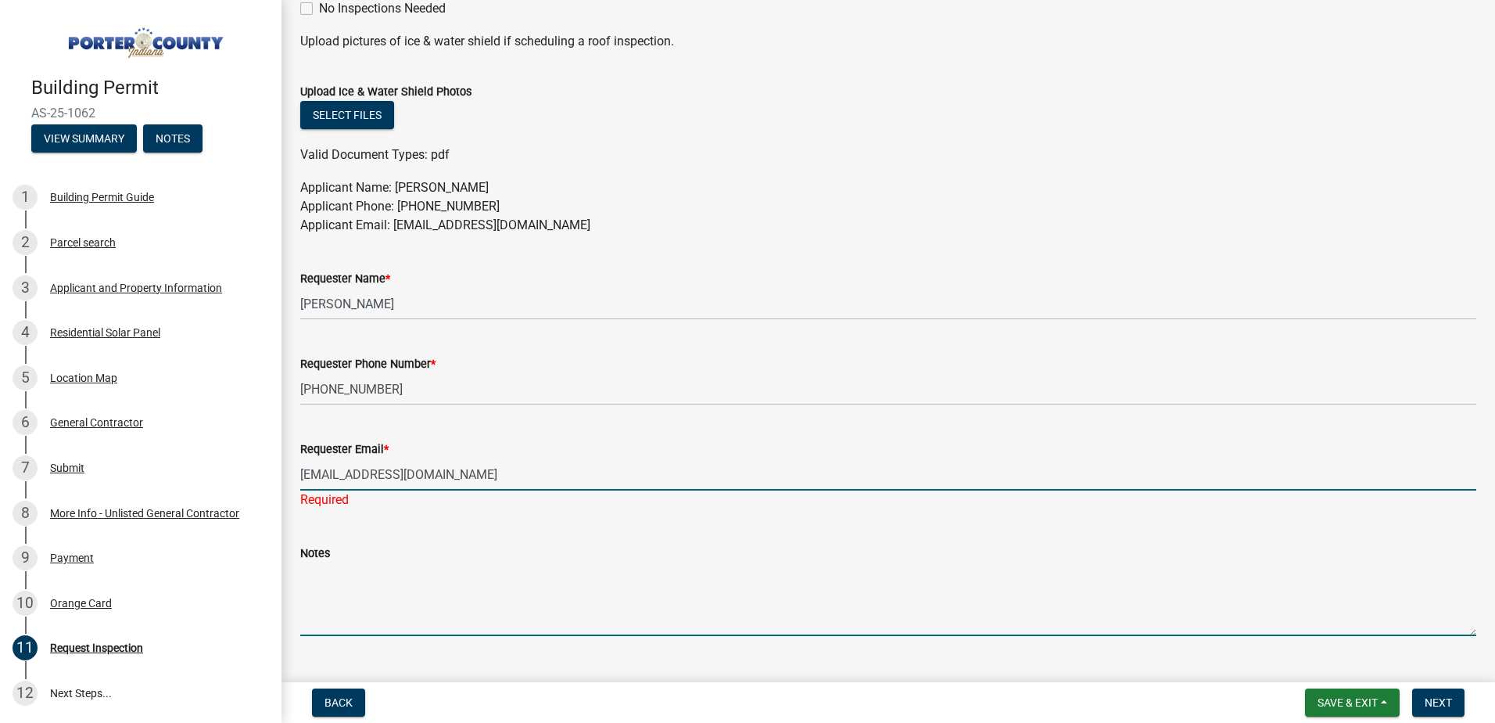
click at [350, 597] on textarea "Notes" at bounding box center [888, 599] width 1176 height 74
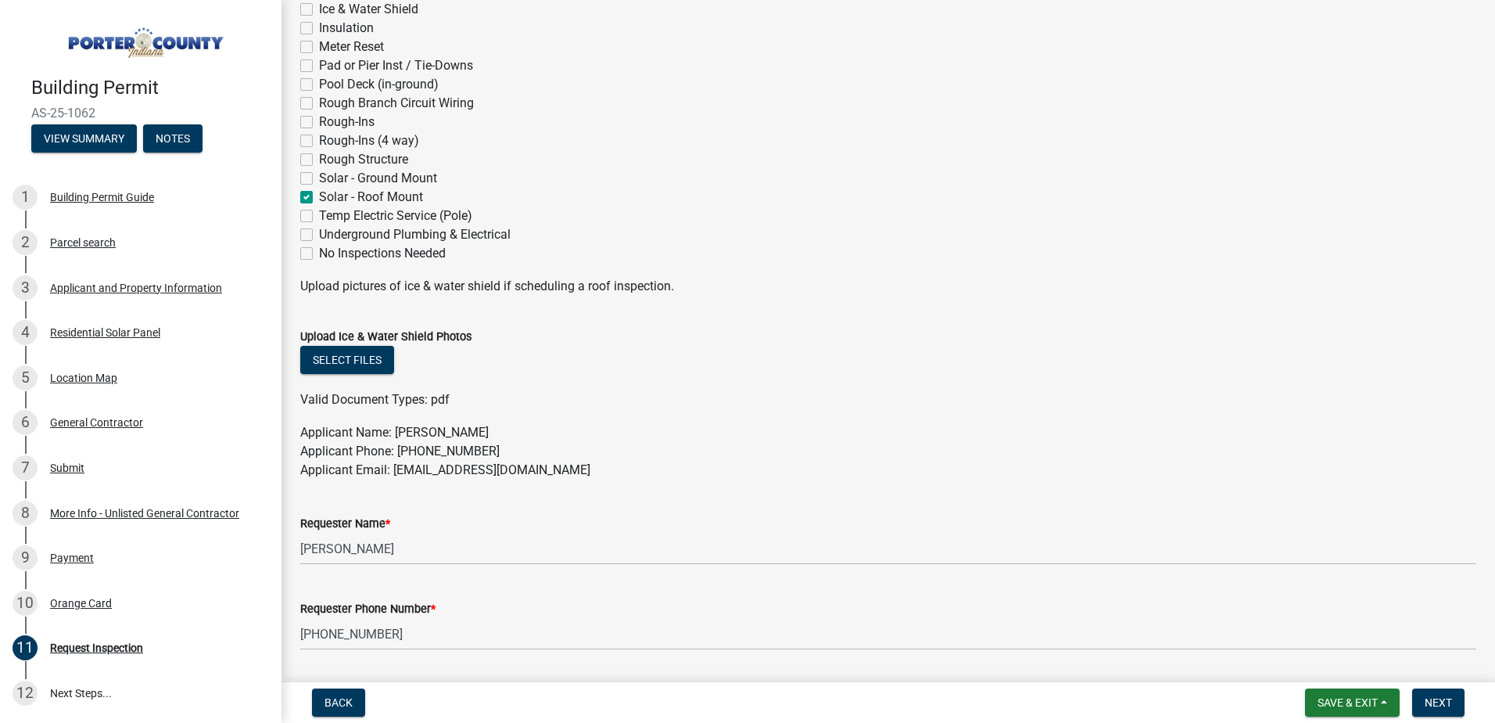
scroll to position [704, 0]
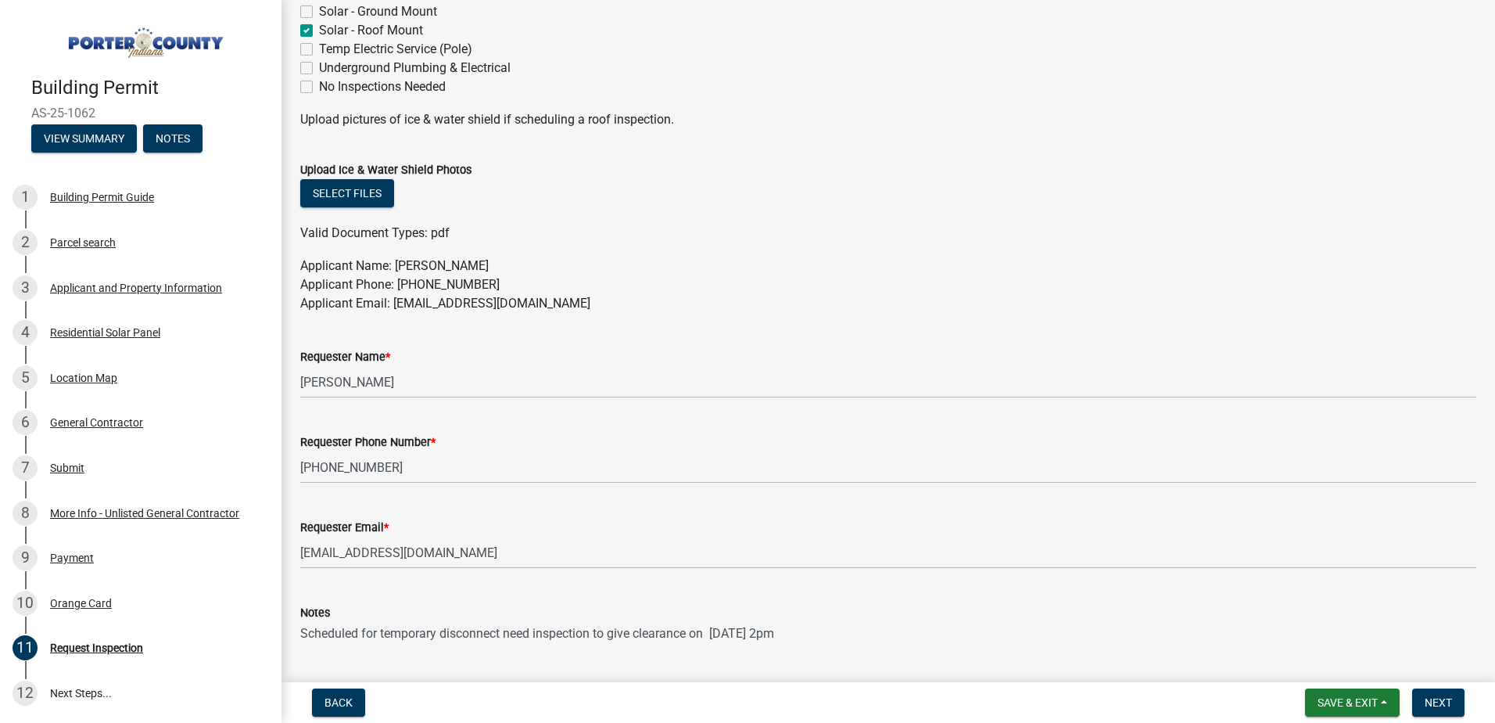
click at [687, 633] on textarea "Scheduled for temporary disconnect need inspection to give clearance on [DATE] …" at bounding box center [888, 659] width 1176 height 74
click at [745, 641] on textarea "Scheduled for temporary disconnect need inspection on [DATE] 2pm" at bounding box center [888, 659] width 1176 height 74
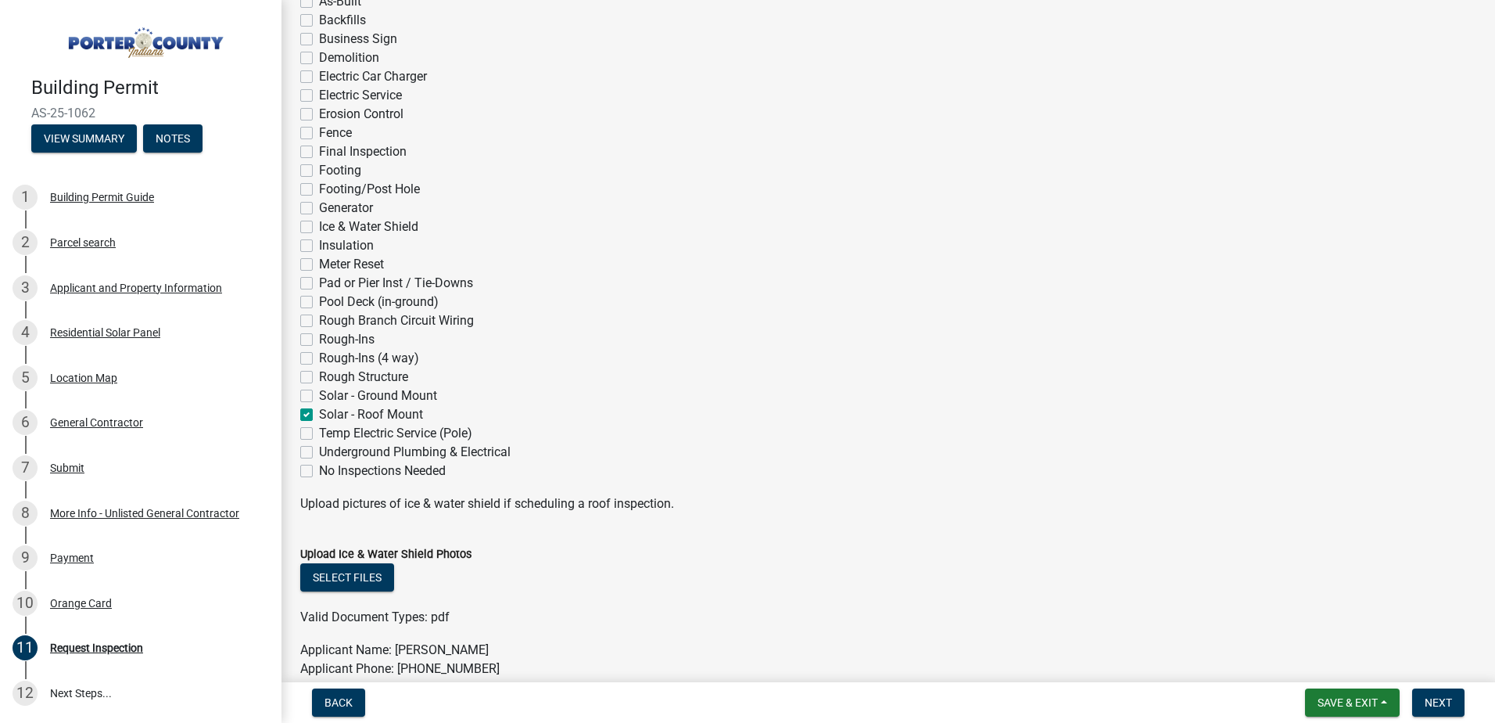
scroll to position [469, 0]
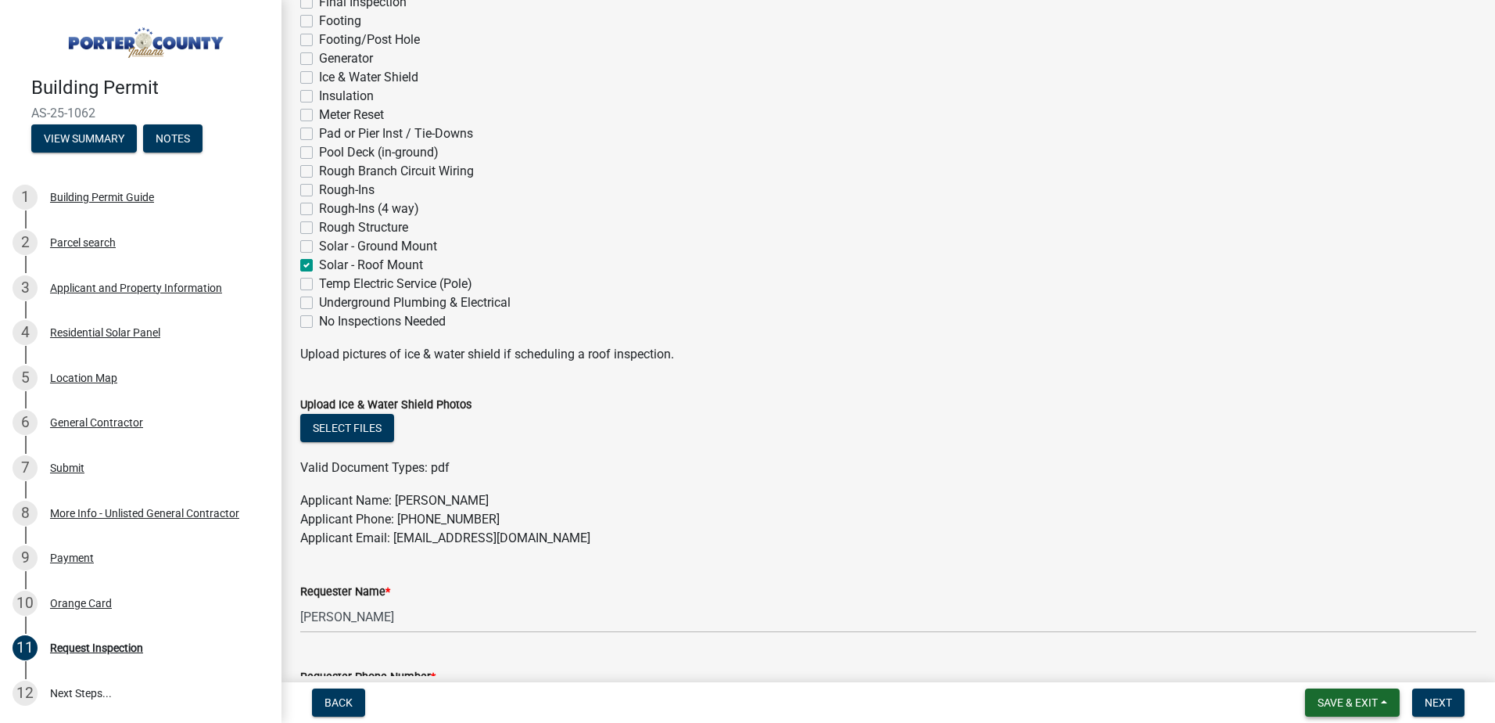
type textarea "Scheduled for temporary disconnect need inspection on [DATE] 2pm to give cleara…"
click at [1345, 696] on span "Save & Exit" at bounding box center [1348, 702] width 60 height 13
click at [1323, 661] on button "Save & Exit" at bounding box center [1337, 662] width 125 height 38
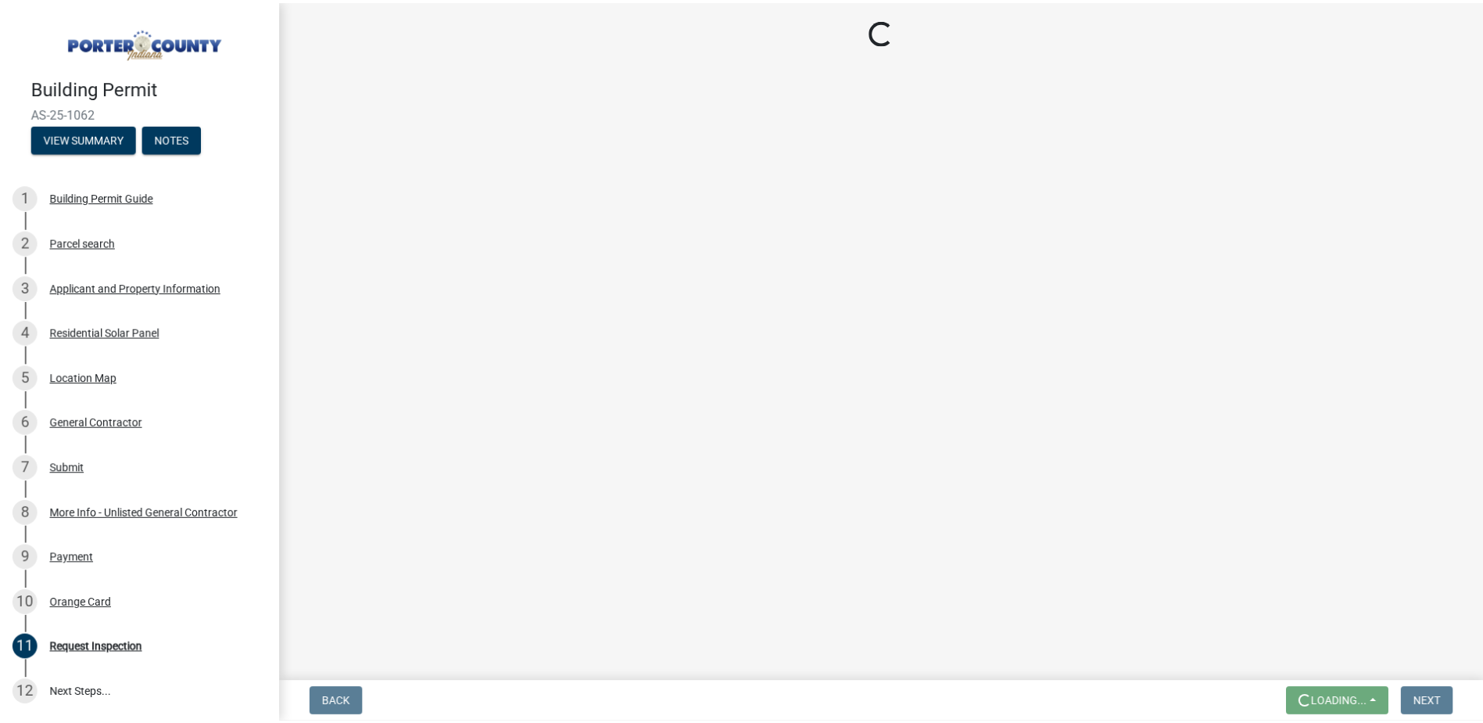
scroll to position [0, 0]
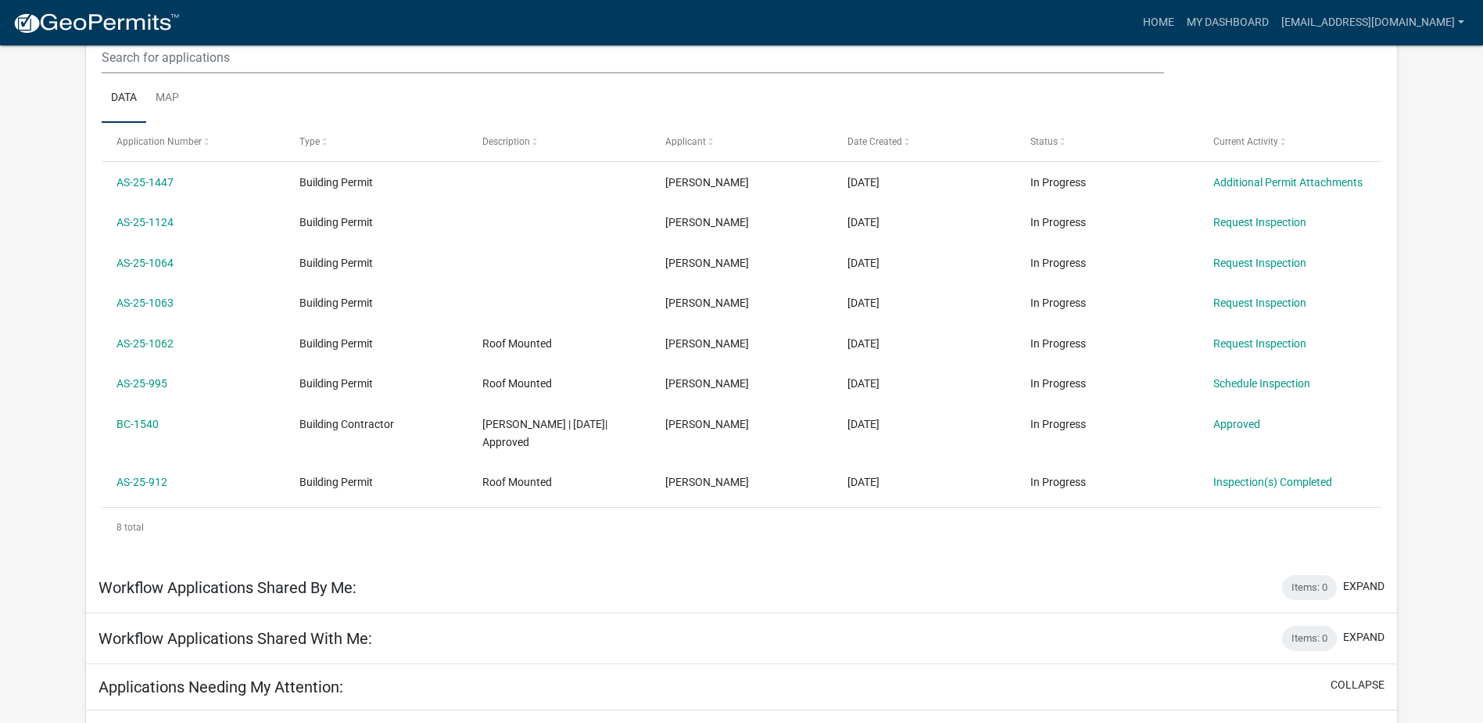
scroll to position [235, 0]
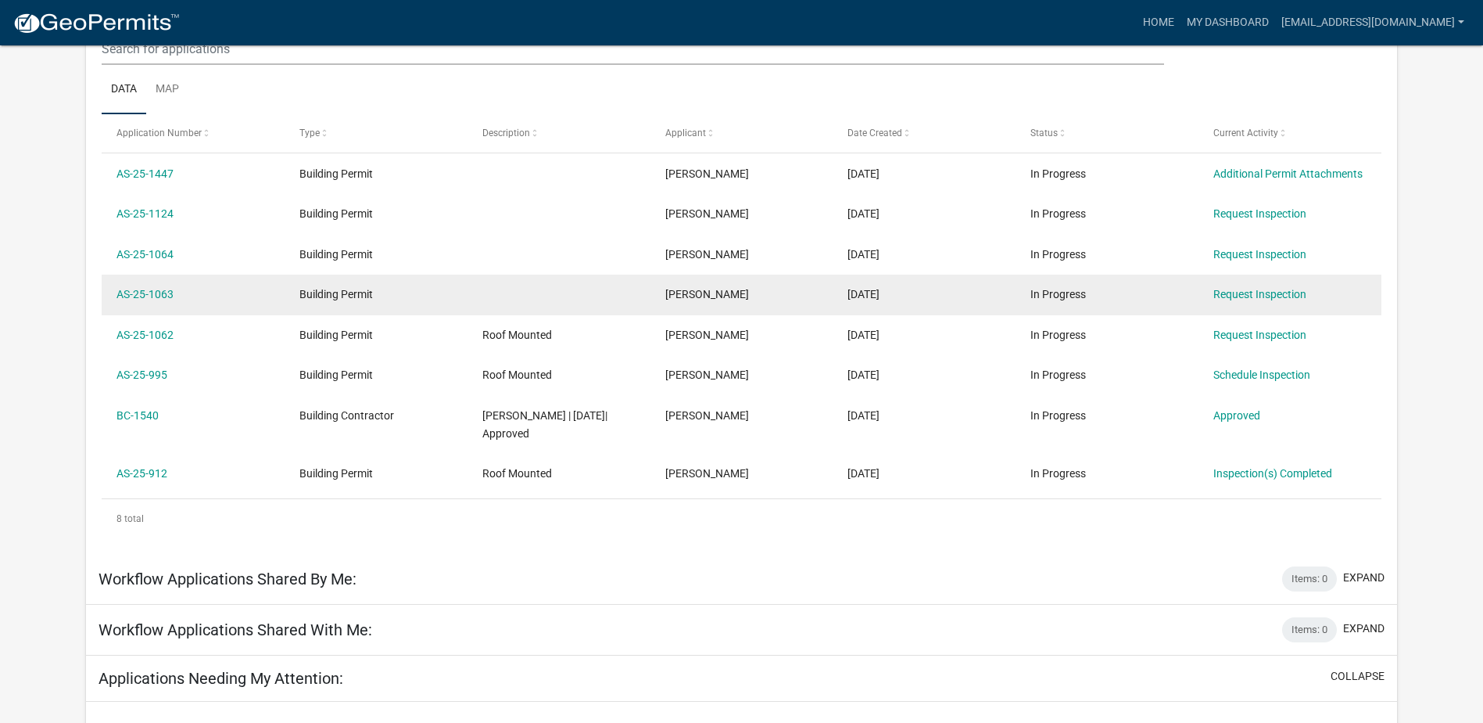
click at [452, 294] on div "Building Permit" at bounding box center [376, 294] width 152 height 18
click at [1227, 292] on link "Request Inspection" at bounding box center [1260, 294] width 93 height 13
